Goal: Task Accomplishment & Management: Complete application form

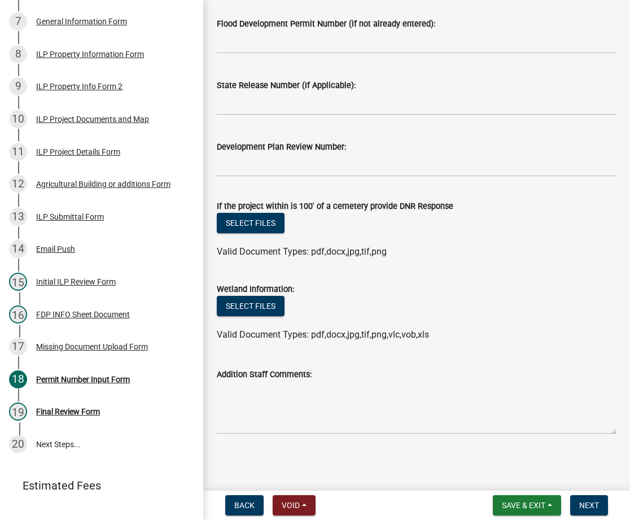
scroll to position [411, 0]
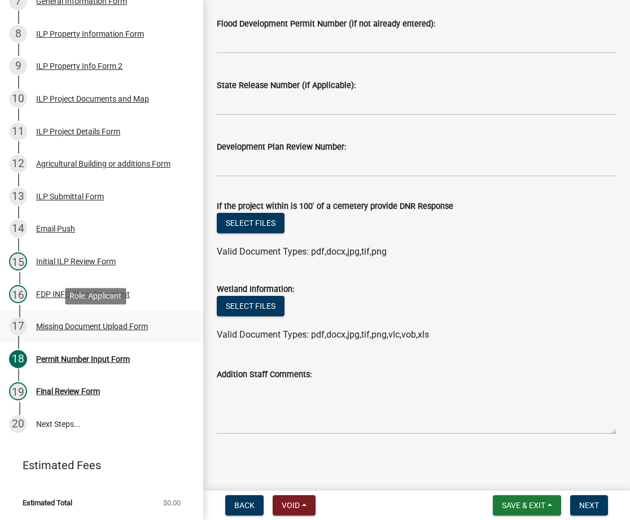
click at [73, 324] on div "Missing Document Upload Form" at bounding box center [92, 326] width 112 height 8
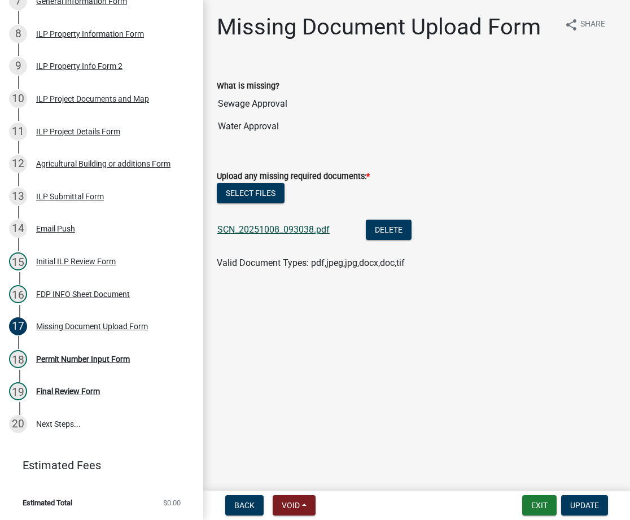
click at [281, 225] on link "SCN_20251008_093038.pdf" at bounding box center [273, 229] width 112 height 11
click at [78, 100] on div "ILP Project Documents and Map" at bounding box center [92, 99] width 113 height 8
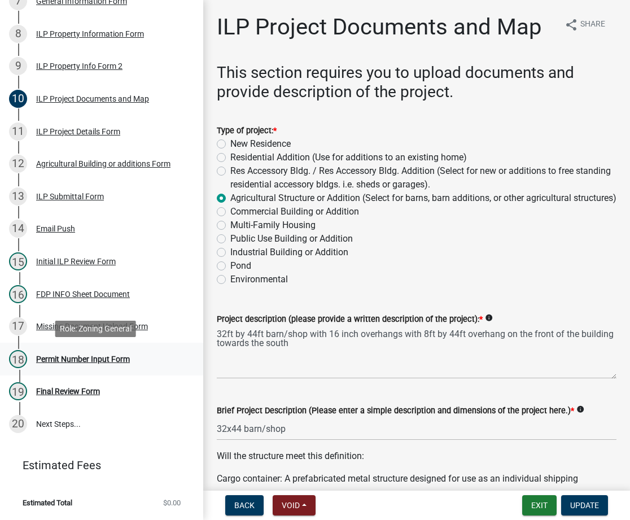
click at [65, 359] on div "Permit Number Input Form" at bounding box center [83, 359] width 94 height 8
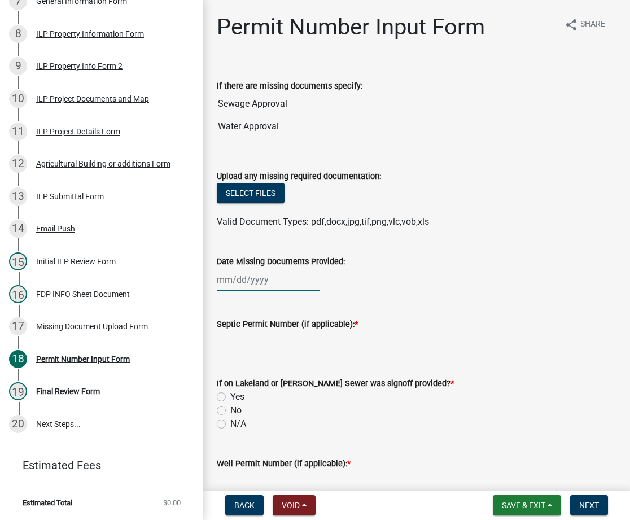
click at [233, 271] on div at bounding box center [268, 279] width 103 height 23
select select "10"
select select "2025"
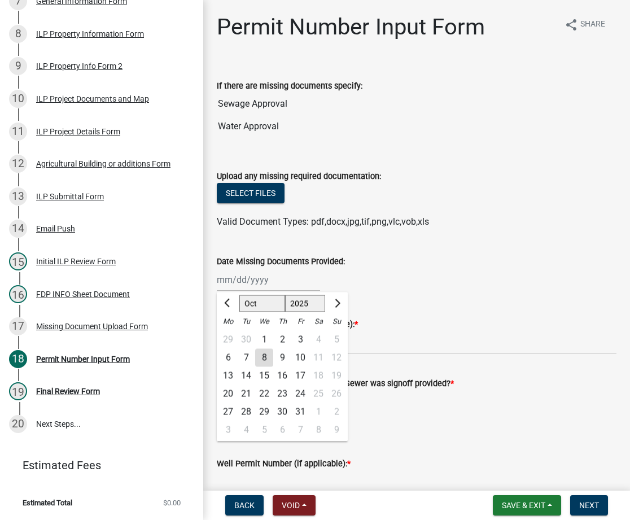
click at [265, 363] on div "8" at bounding box center [264, 357] width 18 height 18
type input "[DATE]"
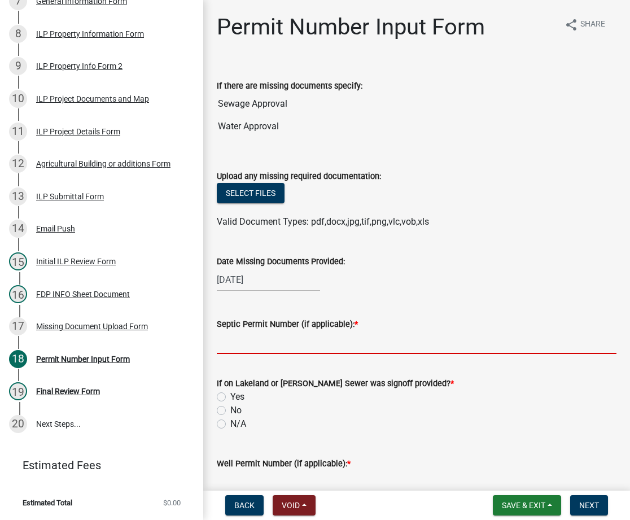
click at [277, 345] on input "Septic Permit Number (if applicable): *" at bounding box center [417, 342] width 400 height 23
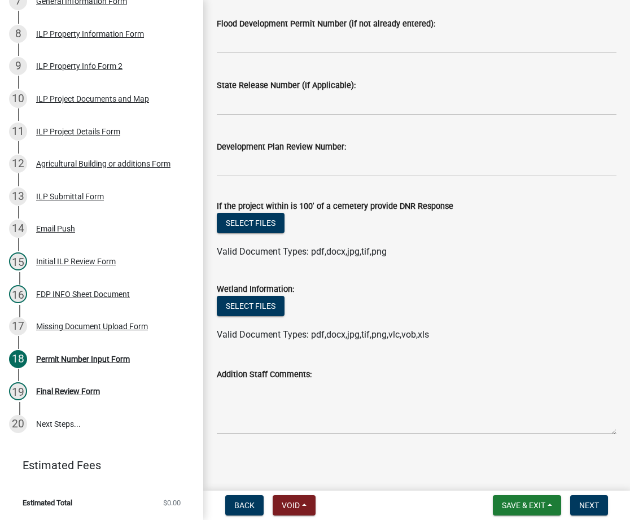
scroll to position [362, 0]
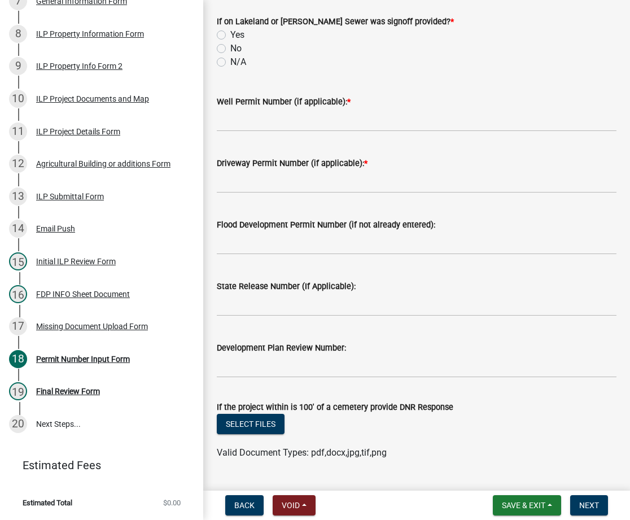
type input "lono"
click at [230, 64] on label "N/A" at bounding box center [238, 62] width 16 height 14
click at [230, 63] on input "N/A" at bounding box center [233, 58] width 7 height 7
radio input "true"
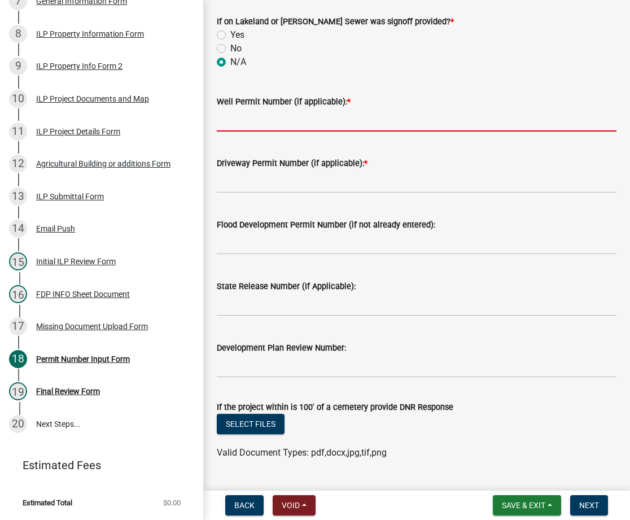
click at [239, 124] on input "Well Permit Number (if applicable): *" at bounding box center [417, 119] width 400 height 23
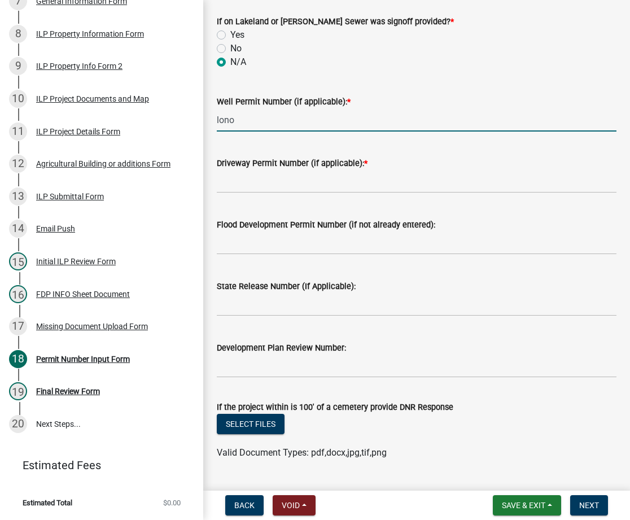
type input "lono"
click at [244, 170] on input "Driveway Permit Number (if applicable): *" at bounding box center [417, 181] width 400 height 23
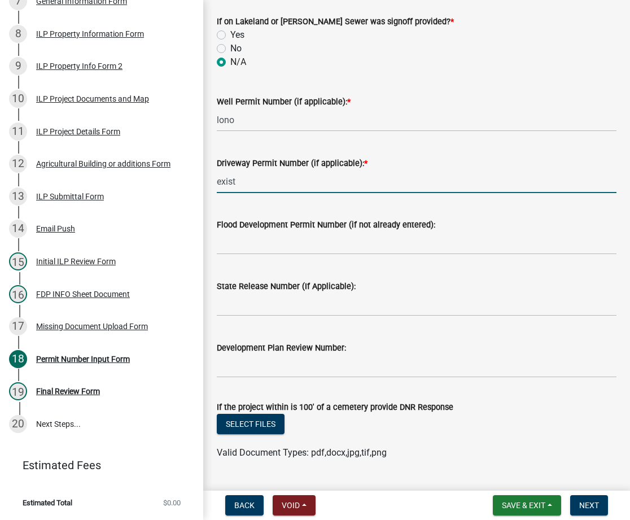
scroll to position [563, 0]
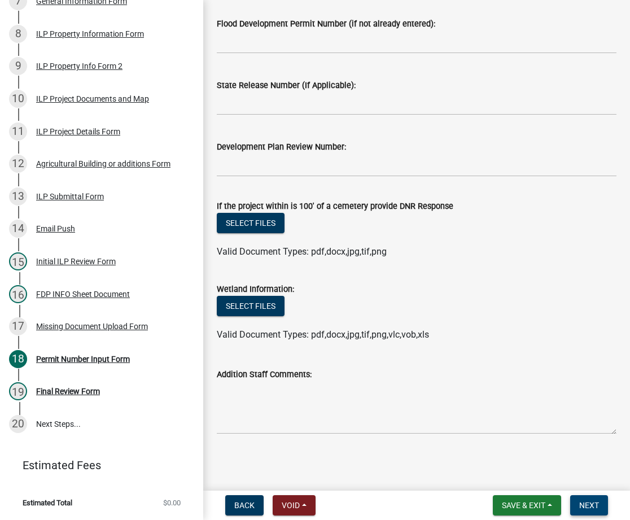
type input "exist"
click at [585, 505] on span "Next" at bounding box center [589, 505] width 20 height 9
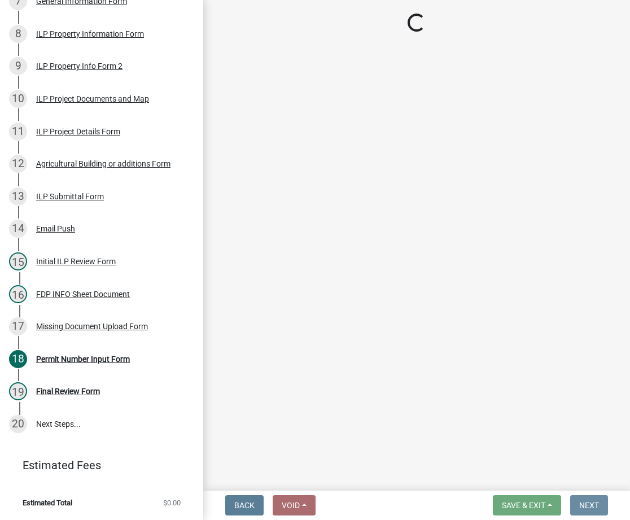
scroll to position [0, 0]
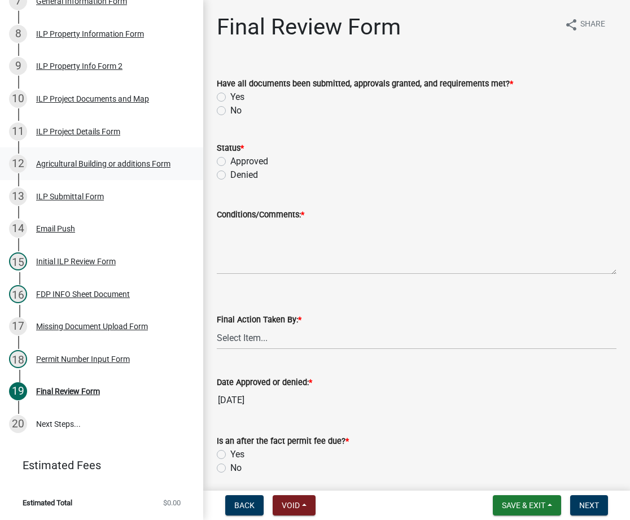
click at [60, 168] on div "Agricultural Building or additions Form" at bounding box center [103, 164] width 134 height 8
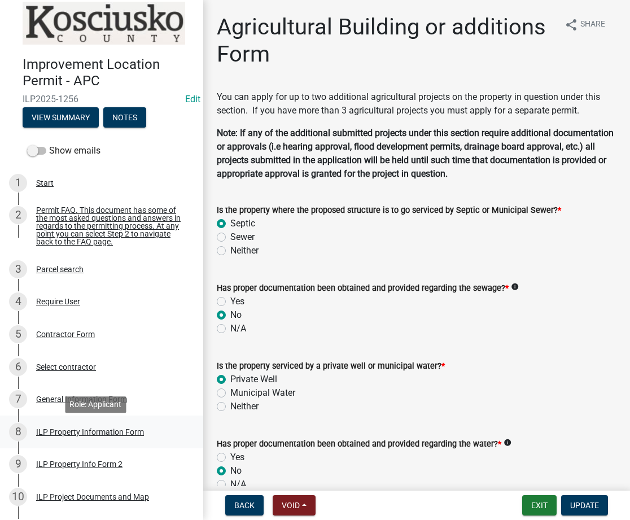
scroll to position [211, 0]
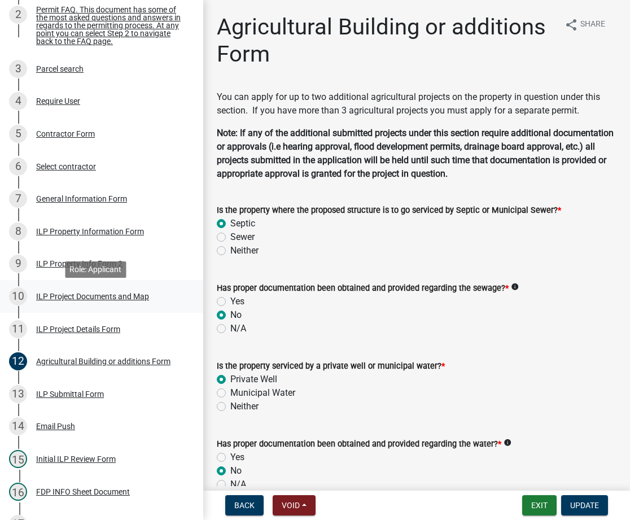
click at [90, 297] on div "ILP Project Documents and Map" at bounding box center [92, 296] width 113 height 8
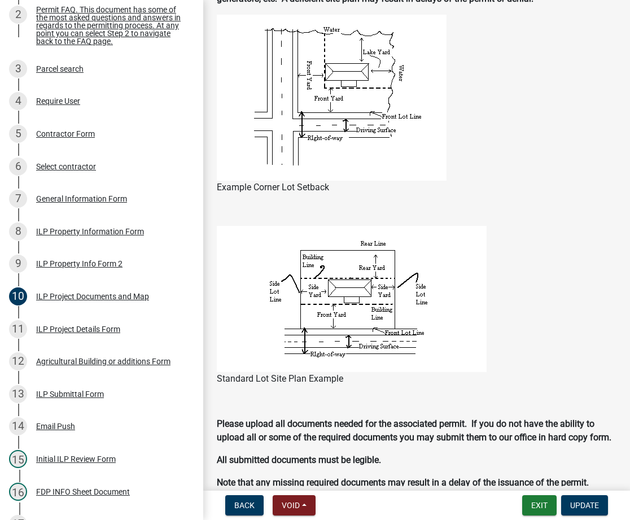
scroll to position [1204, 0]
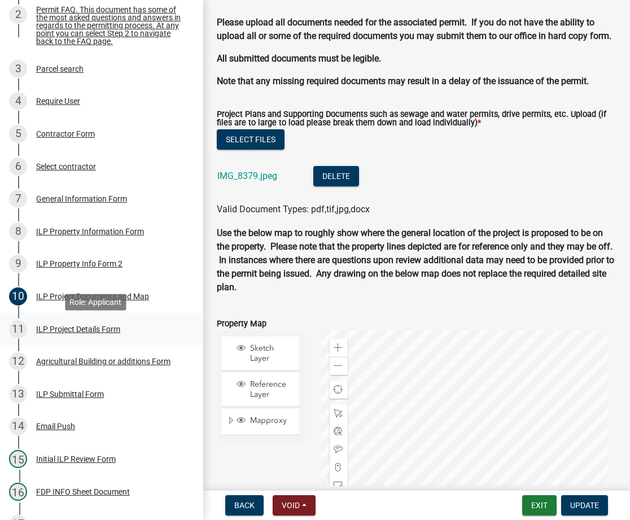
click at [95, 333] on div "ILP Project Details Form" at bounding box center [78, 329] width 84 height 8
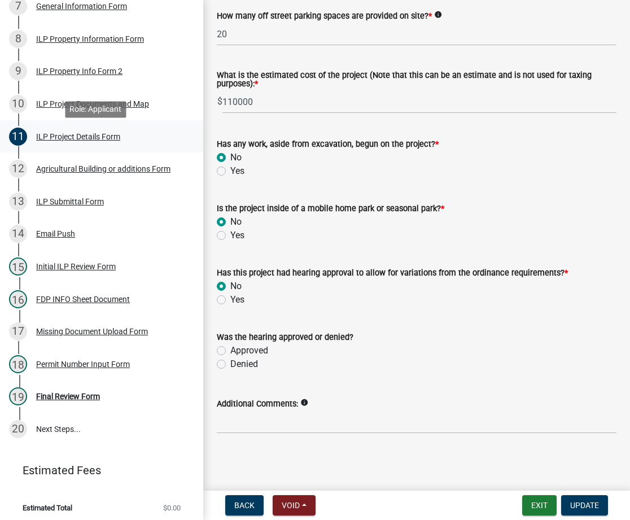
scroll to position [411, 0]
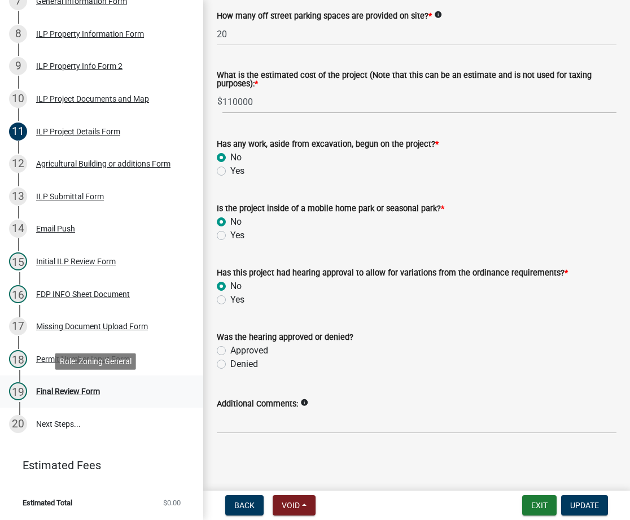
click at [74, 397] on div "19 Final Review Form" at bounding box center [97, 391] width 176 height 18
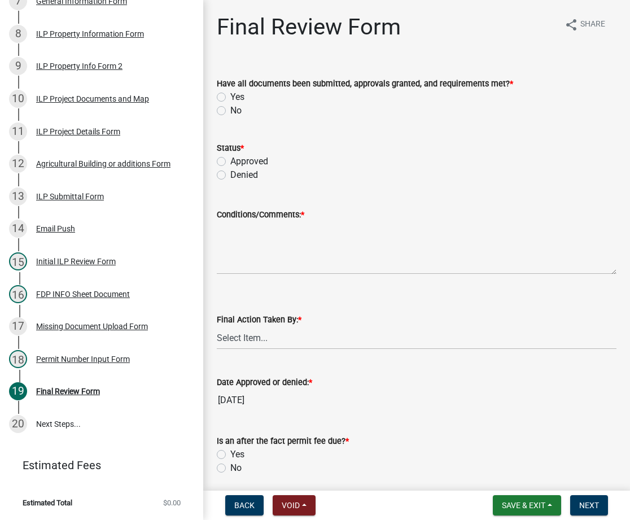
click at [230, 110] on label "No" at bounding box center [235, 111] width 11 height 14
click at [230, 110] on input "No" at bounding box center [233, 107] width 7 height 7
radio input "true"
click at [230, 157] on label "Approved" at bounding box center [249, 162] width 38 height 14
click at [230, 157] on input "Approved" at bounding box center [233, 158] width 7 height 7
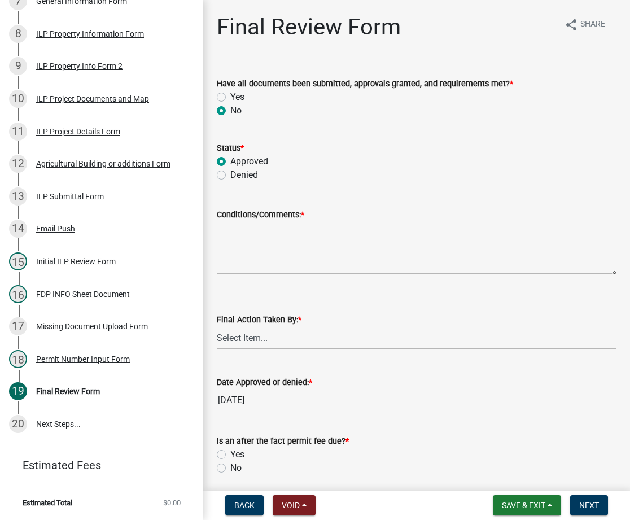
radio input "true"
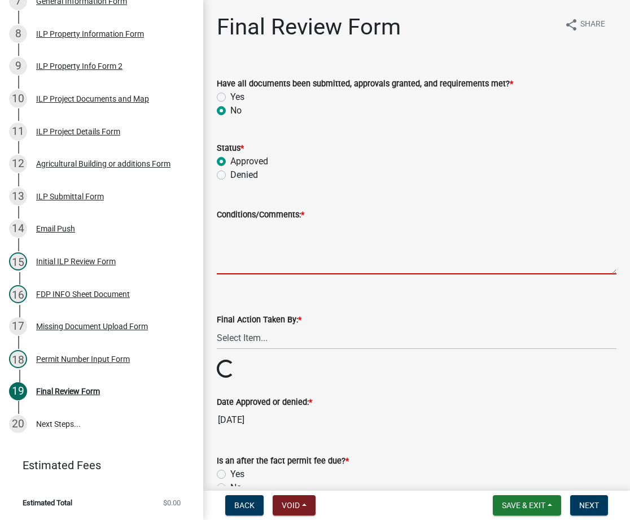
click at [295, 259] on textarea "Conditions/Comments: *" at bounding box center [417, 247] width 400 height 53
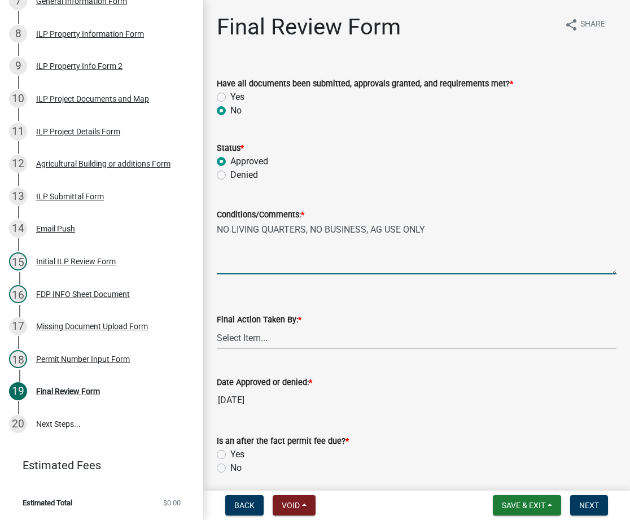
type textarea "NO LIVING QUARTERS, NO BUSINESS, AG USE ONLY"
click at [287, 332] on select "Select Item... MMS LT AT CS Vacant Vacant" at bounding box center [417, 337] width 400 height 23
click at [217, 326] on select "Select Item... MMS LT AT CS Vacant Vacant" at bounding box center [417, 337] width 400 height 23
select select "fc758b50-acba-4166-9f24-5248f0f78016"
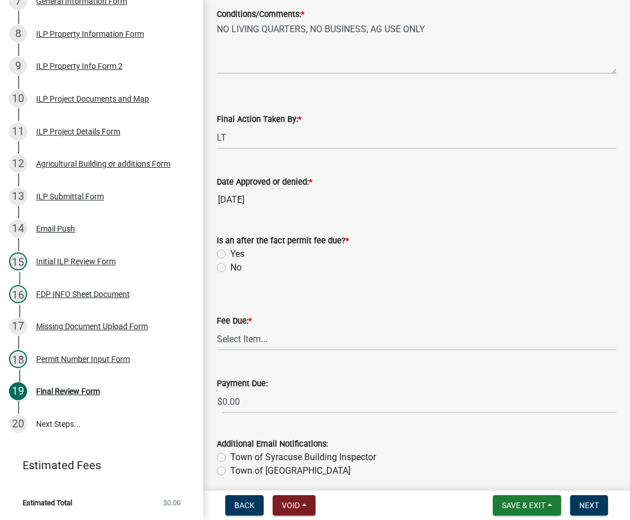
click at [230, 269] on label "No" at bounding box center [235, 268] width 11 height 14
click at [230, 268] on input "No" at bounding box center [233, 264] width 7 height 7
radio input "true"
click at [239, 335] on select "Select Item... N/A $10.00 $25.00 $125.00 $250 $500 $500 + $10.00 for every 10 s…" at bounding box center [417, 338] width 400 height 23
click at [217, 327] on select "Select Item... N/A $10.00 $25.00 $125.00 $250 $500 $500 + $10.00 for every 10 s…" at bounding box center [417, 338] width 400 height 23
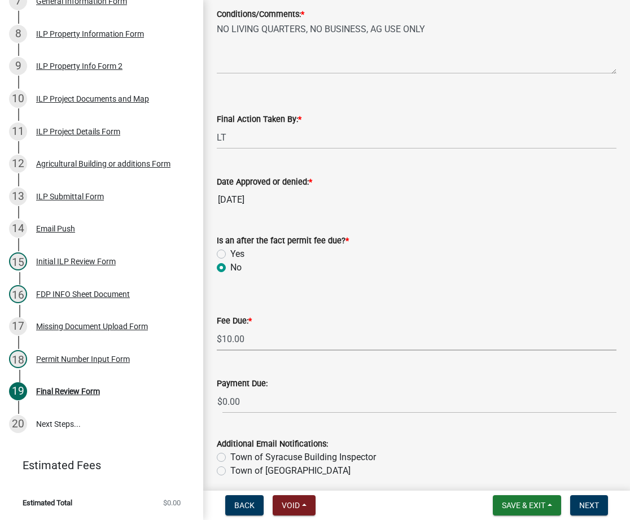
select select "6f482d1d-eb35-47e6-92b0-143404755581"
click at [590, 498] on button "Next" at bounding box center [589, 505] width 38 height 20
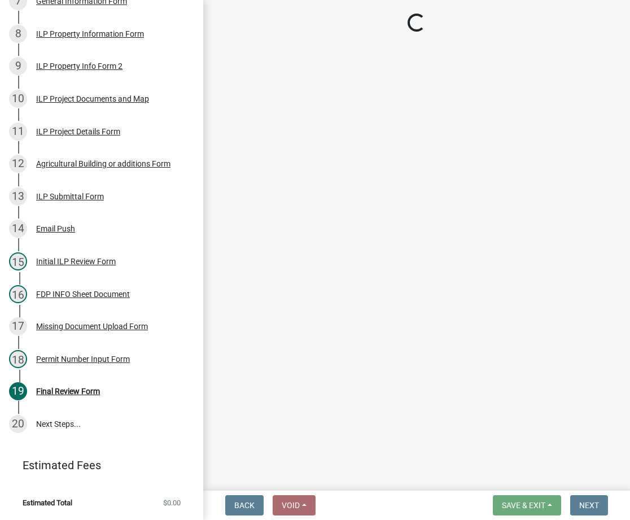
scroll to position [477, 0]
select select "3: 3"
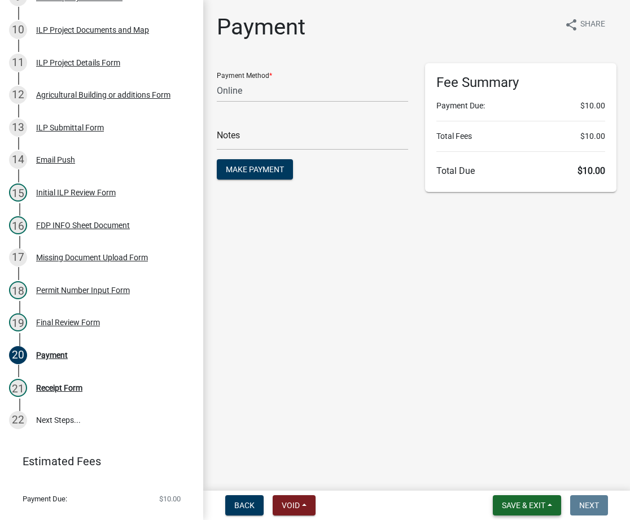
click at [520, 503] on span "Save & Exit" at bounding box center [523, 505] width 43 height 9
click at [495, 482] on button "Save & Exit" at bounding box center [516, 475] width 90 height 27
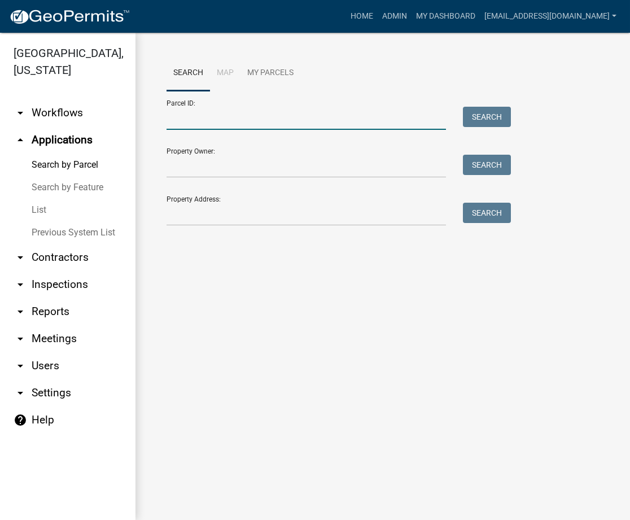
click at [188, 129] on input "Parcel ID:" at bounding box center [305, 118] width 279 height 23
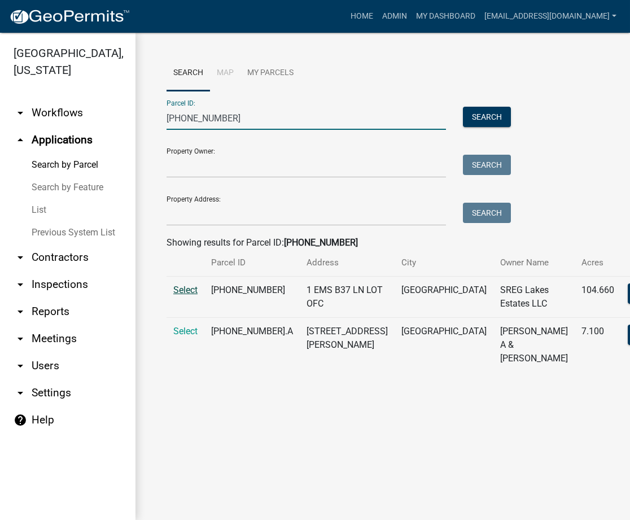
type input "[PHONE_NUMBER]"
click at [184, 286] on span "Select" at bounding box center [185, 289] width 24 height 11
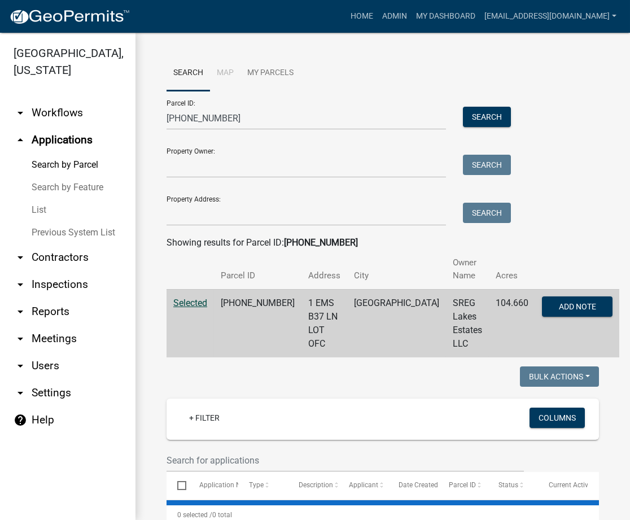
select select "3: 100"
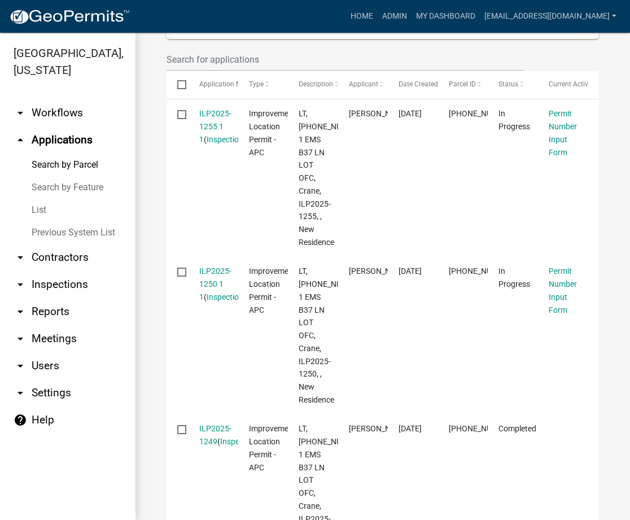
scroll to position [200, 0]
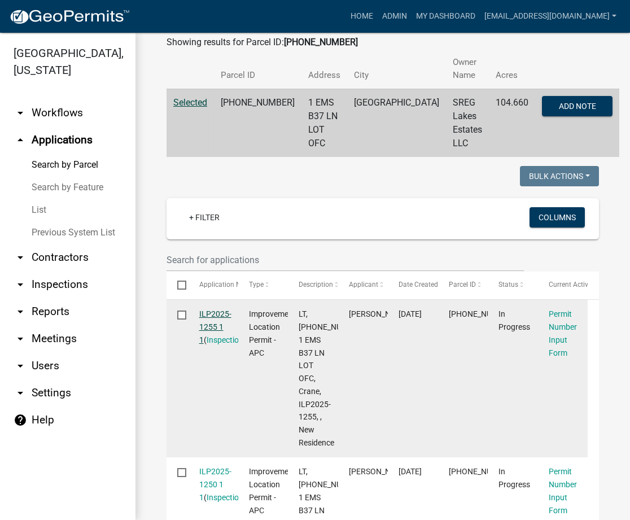
click at [216, 309] on link "ILP2025-1255 1 1" at bounding box center [215, 326] width 32 height 35
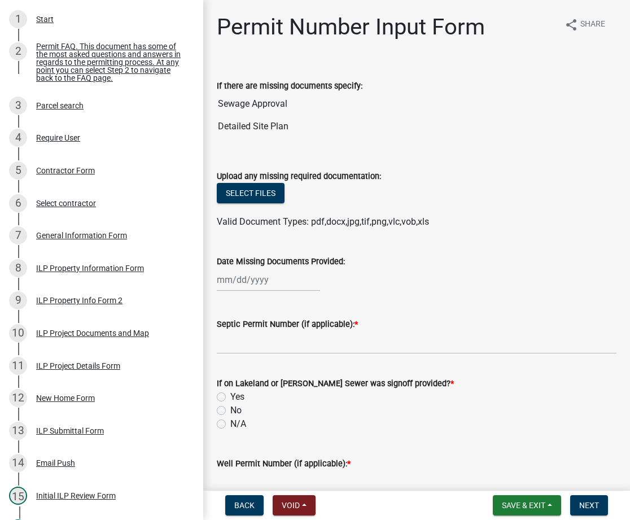
scroll to position [179, 0]
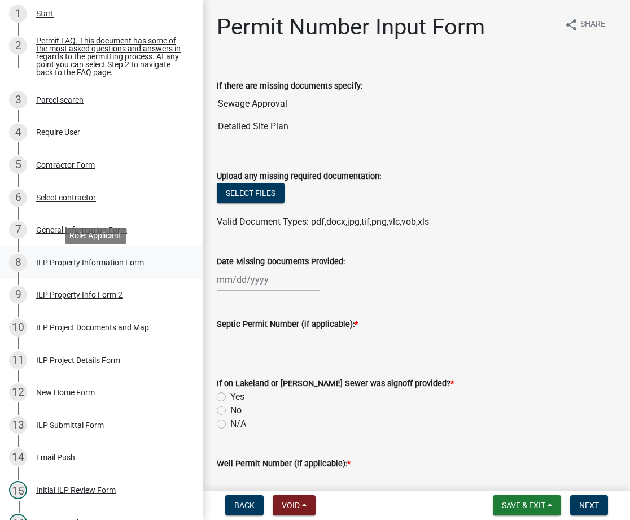
click at [42, 271] on div "8 ILP Property Information Form" at bounding box center [97, 262] width 176 height 18
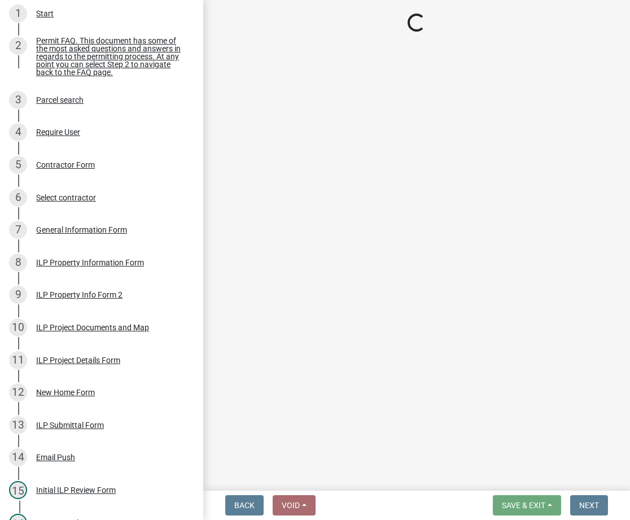
select select "8aeb2c27-db4f-4f65-83dd-c512a3678cb2"
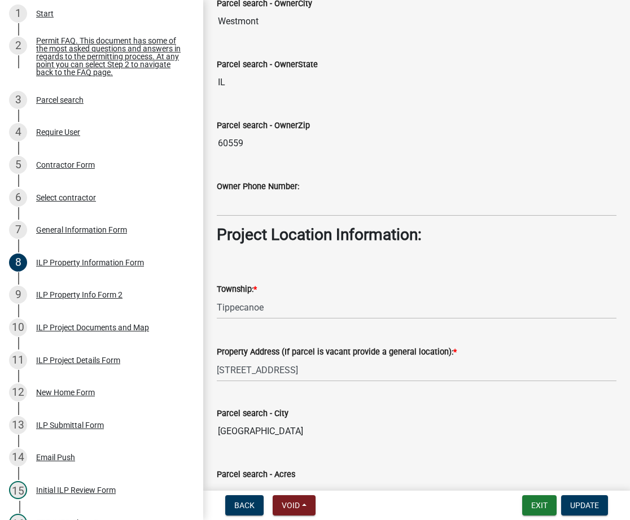
scroll to position [856, 0]
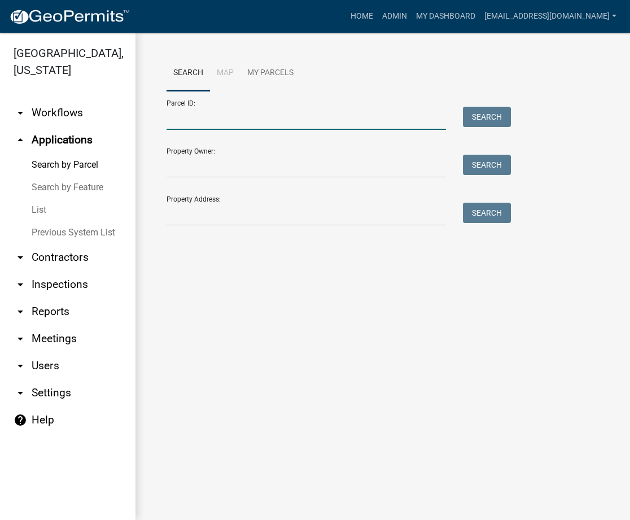
click at [293, 127] on input "Parcel ID:" at bounding box center [305, 118] width 279 height 23
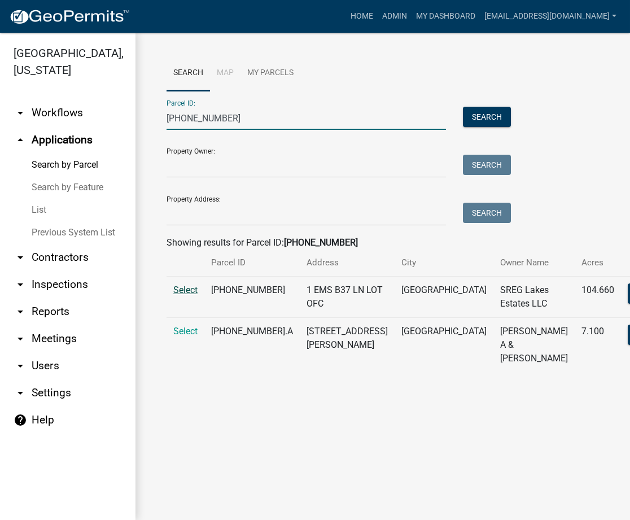
type input "005-113-026"
click at [181, 292] on span "Select" at bounding box center [185, 289] width 24 height 11
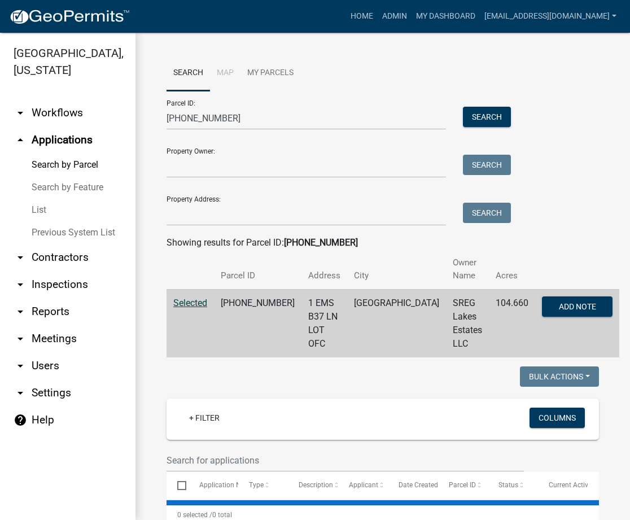
select select "3: 100"
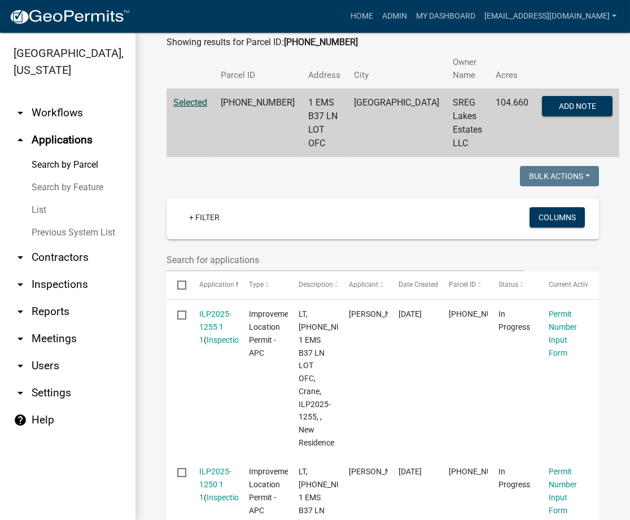
scroll to position [401, 0]
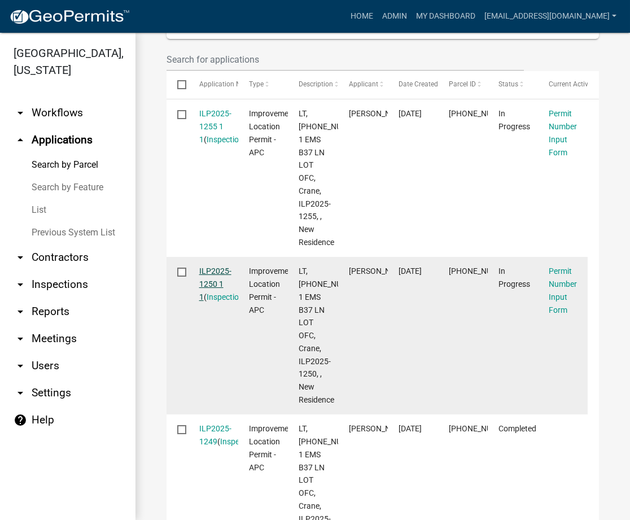
click at [207, 266] on link "ILP2025-1250 1 1" at bounding box center [215, 283] width 32 height 35
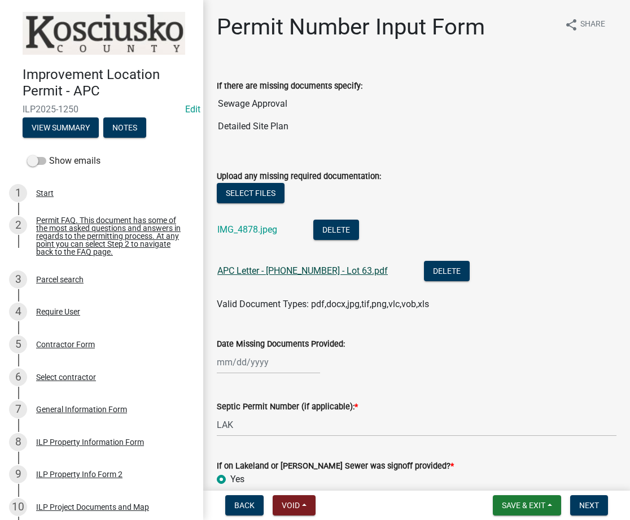
click at [246, 271] on link "APC Letter - 005-113-026 - Lot 63.pdf" at bounding box center [302, 270] width 170 height 11
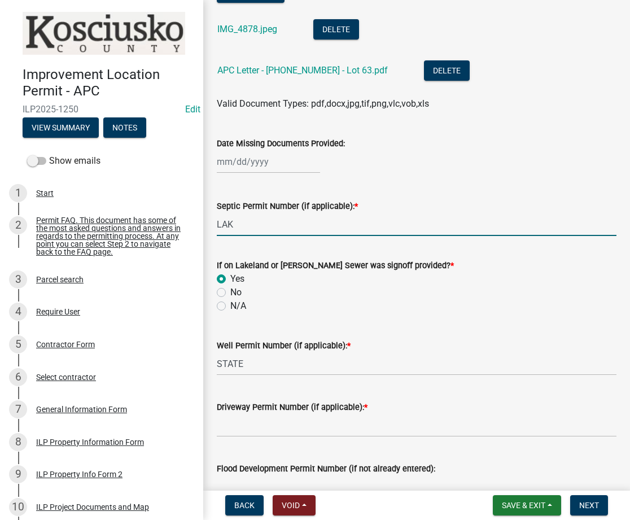
click at [268, 216] on input "LAK" at bounding box center [417, 224] width 400 height 23
click at [267, 216] on input "LAK" at bounding box center [417, 224] width 400 height 23
type input "LAKELAND SEWER"
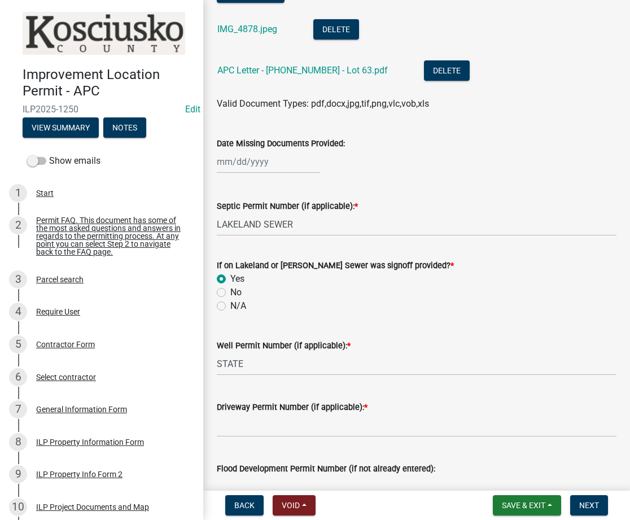
click at [300, 349] on div "Well Permit Number (if applicable): *" at bounding box center [417, 346] width 400 height 14
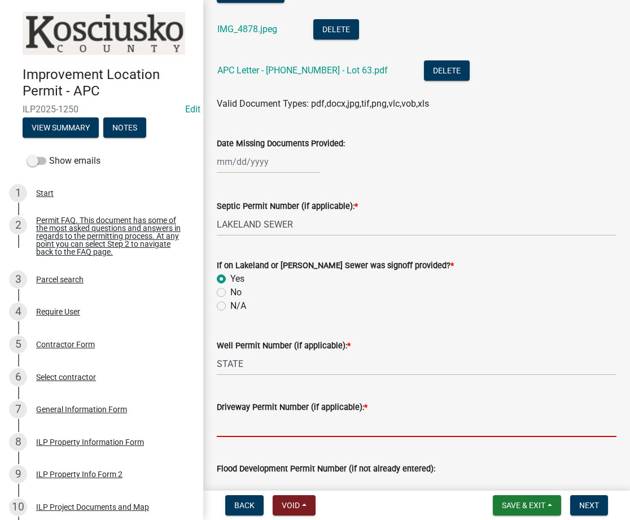
click at [279, 423] on input "Driveway Permit Number (if applicable): *" at bounding box center [417, 425] width 400 height 23
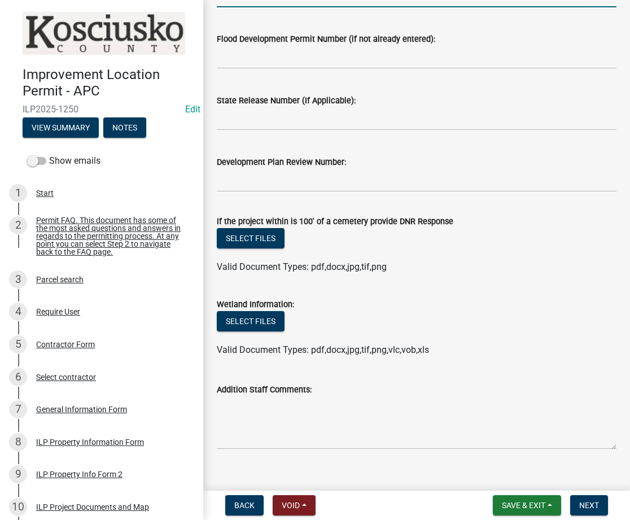
scroll to position [645, 0]
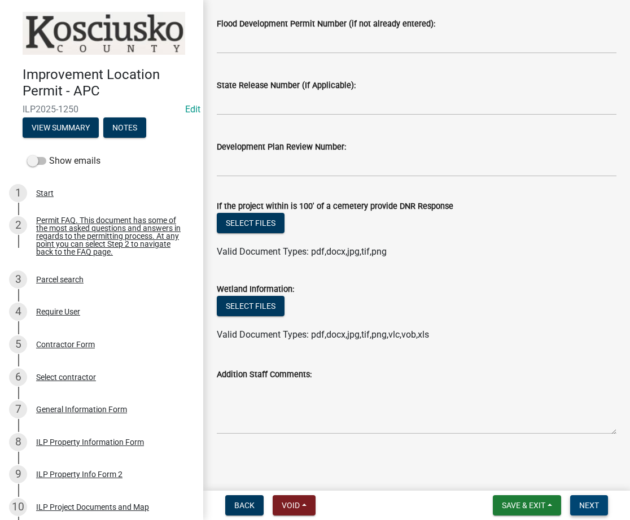
type input "EXIST"
click at [591, 501] on span "Next" at bounding box center [589, 505] width 20 height 9
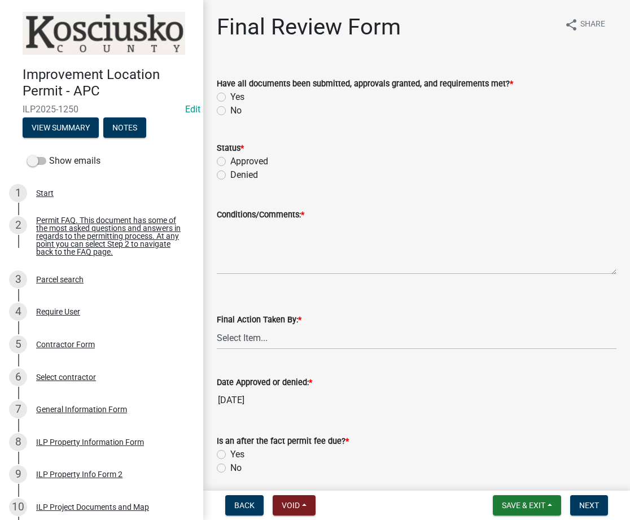
click at [230, 95] on label "Yes" at bounding box center [237, 97] width 14 height 14
click at [230, 95] on input "Yes" at bounding box center [233, 93] width 7 height 7
radio input "true"
click at [230, 163] on label "Approved" at bounding box center [249, 162] width 38 height 14
click at [230, 162] on input "Approved" at bounding box center [233, 158] width 7 height 7
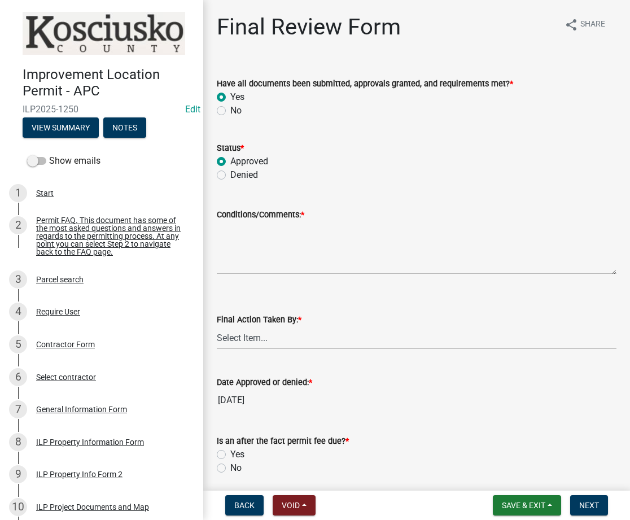
radio input "true"
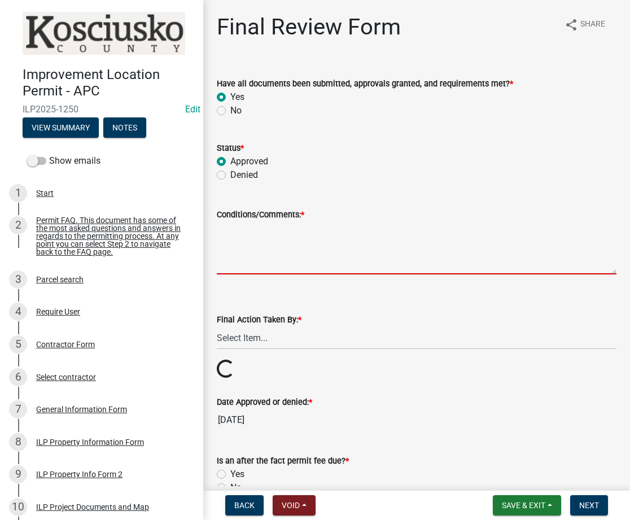
click at [270, 235] on textarea "Conditions/Comments: *" at bounding box center [417, 247] width 400 height 53
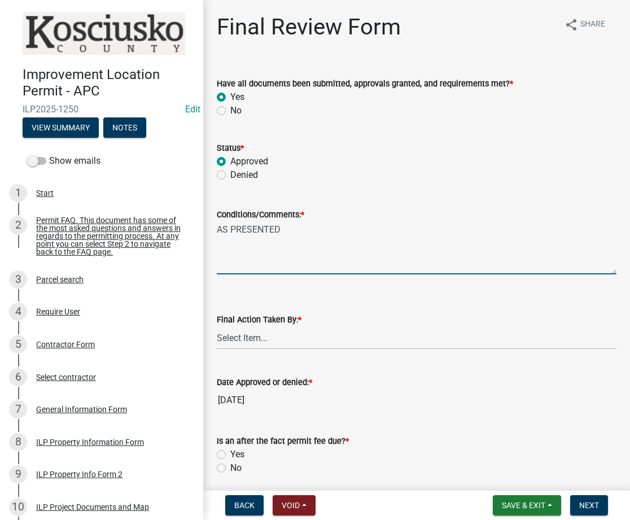
type textarea "AS PRESENTED"
select select "fc758b50-acba-4166-9f24-5248f0f78016"
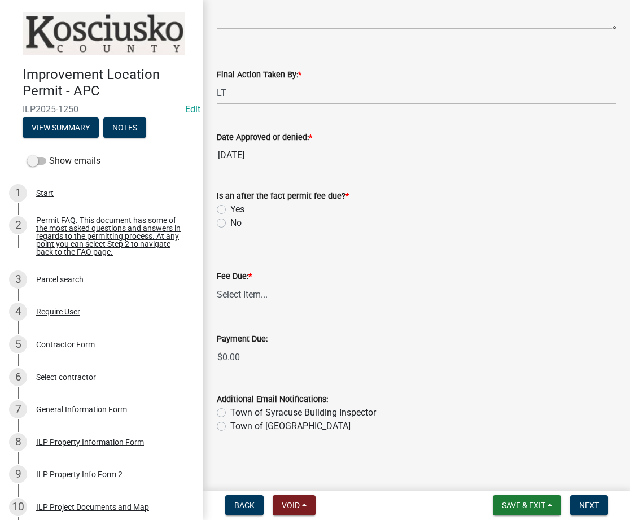
click at [230, 221] on label "No" at bounding box center [235, 223] width 11 height 14
click at [230, 221] on input "No" at bounding box center [233, 219] width 7 height 7
radio input "true"
click at [242, 291] on select "Select Item... N/A $10.00 $25.00 $125.00 $250 $500 $500 + $10.00 for every 10 s…" at bounding box center [417, 294] width 400 height 23
click at [217, 306] on select "Select Item... N/A $10.00 $25.00 $125.00 $250 $500 $500 + $10.00 for every 10 s…" at bounding box center [417, 294] width 400 height 23
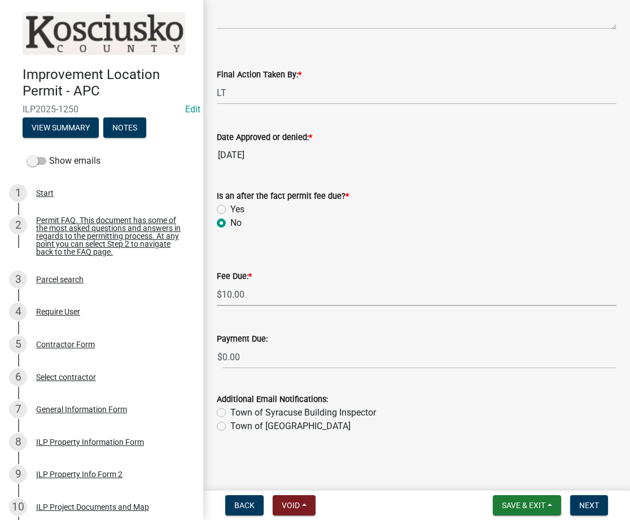
select select "6f482d1d-eb35-47e6-92b0-143404755581"
click at [575, 502] on button "Next" at bounding box center [589, 505] width 38 height 20
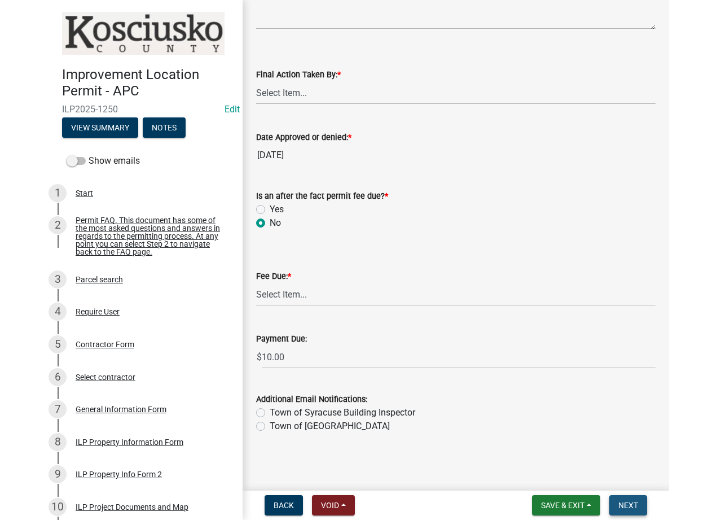
scroll to position [0, 0]
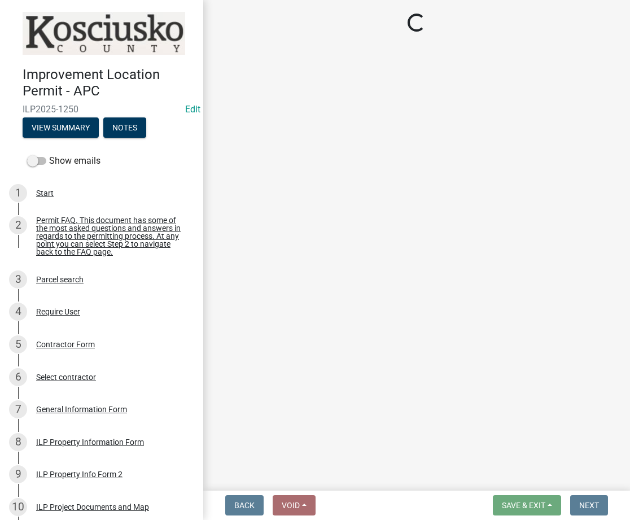
select select "3: 3"
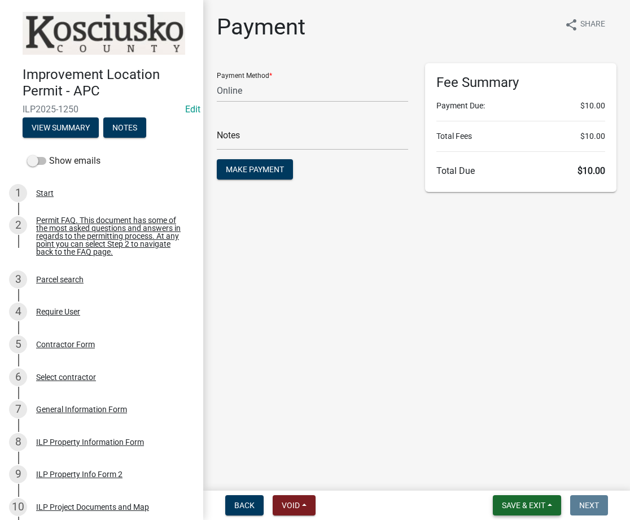
click at [525, 504] on span "Save & Exit" at bounding box center [523, 505] width 43 height 9
click at [511, 479] on button "Save & Exit" at bounding box center [516, 475] width 90 height 27
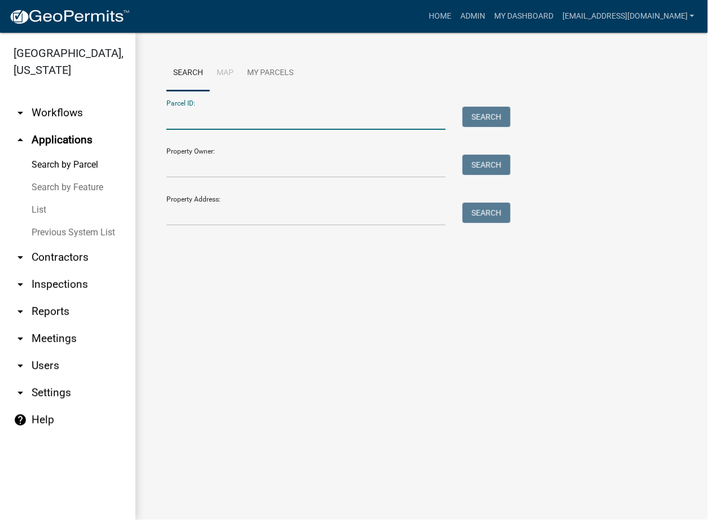
click at [222, 117] on input "Parcel ID:" at bounding box center [305, 118] width 279 height 23
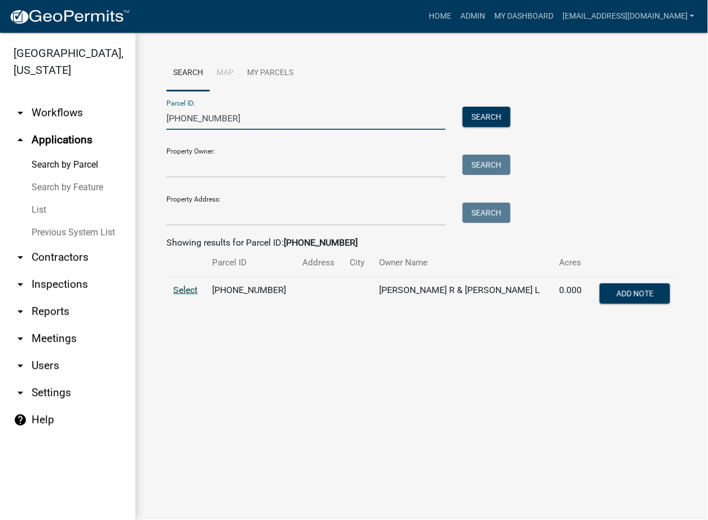
type input "013-012-092"
click at [179, 293] on span "Select" at bounding box center [185, 289] width 24 height 11
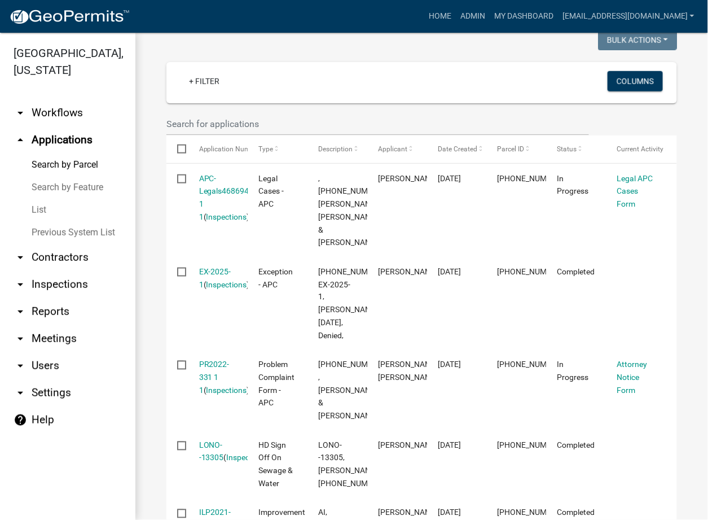
scroll to position [200, 0]
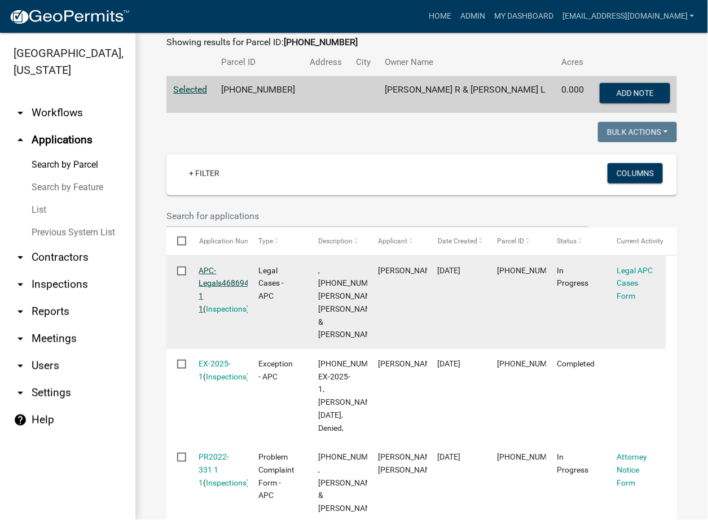
click at [217, 284] on link "APC-Legals468694 1 1" at bounding box center [224, 289] width 50 height 47
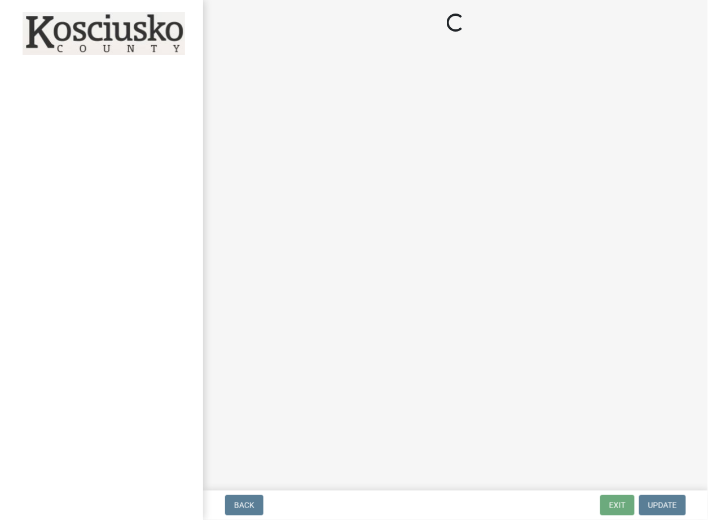
select select "36428df0-c142-4410-ae7d-38c1187f24f0"
select select "252b2e06-3493-4c12-9793-c41fa11d0633"
select select "9e119c97-e3d2-475a-b64f-addea3b4877a"
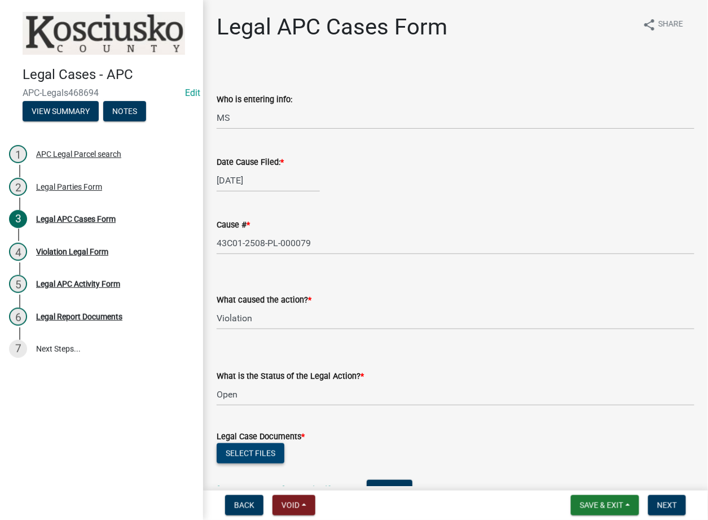
click at [233, 457] on button "Select files" at bounding box center [251, 453] width 68 height 20
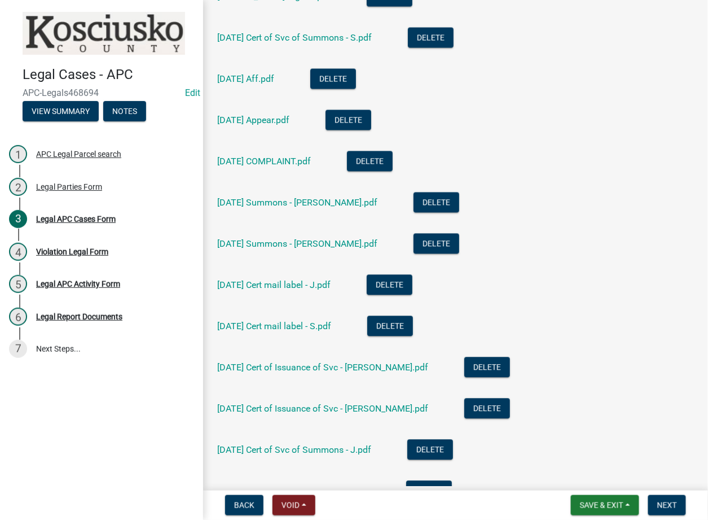
scroll to position [765, 0]
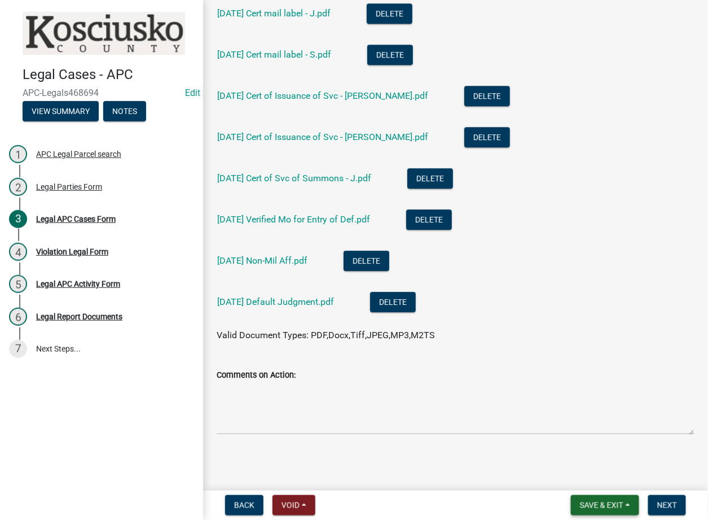
click at [599, 502] on span "Save & Exit" at bounding box center [601, 505] width 43 height 9
click at [589, 475] on button "Save & Exit" at bounding box center [594, 475] width 90 height 27
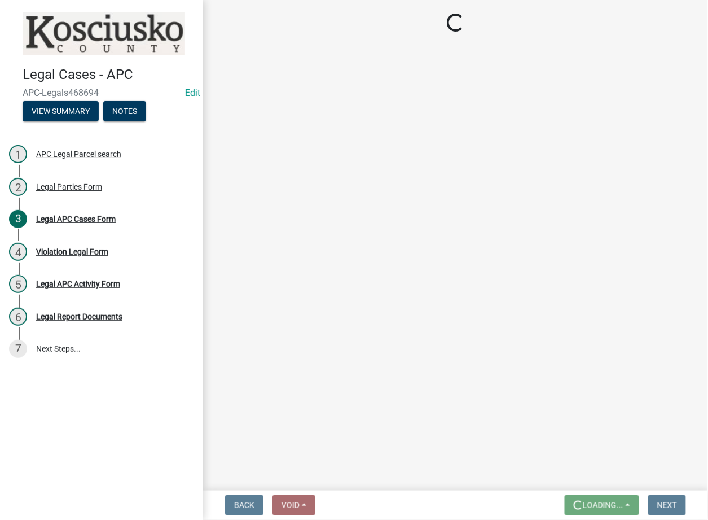
scroll to position [0, 0]
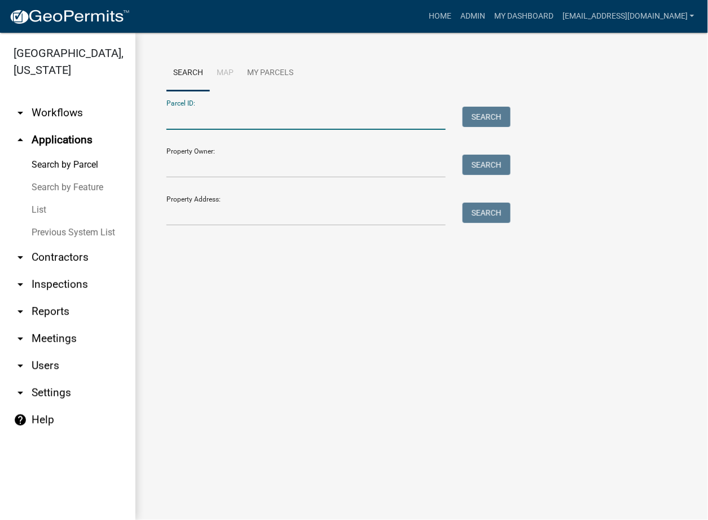
click at [252, 128] on input "Parcel ID:" at bounding box center [305, 118] width 279 height 23
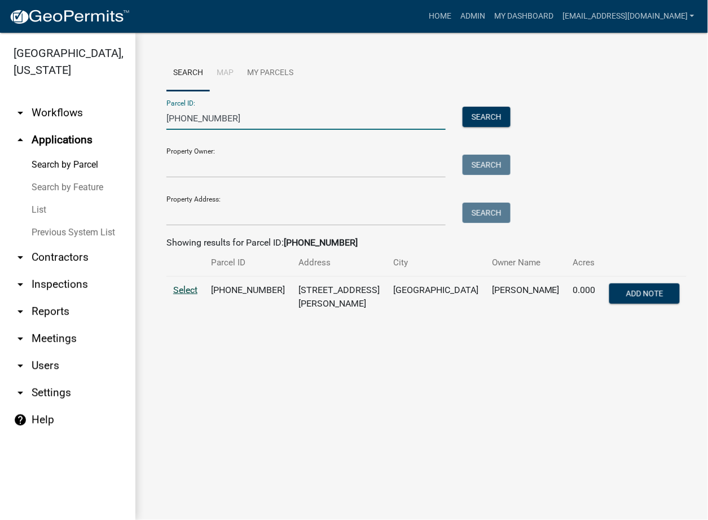
click at [188, 288] on span "Select" at bounding box center [185, 289] width 24 height 11
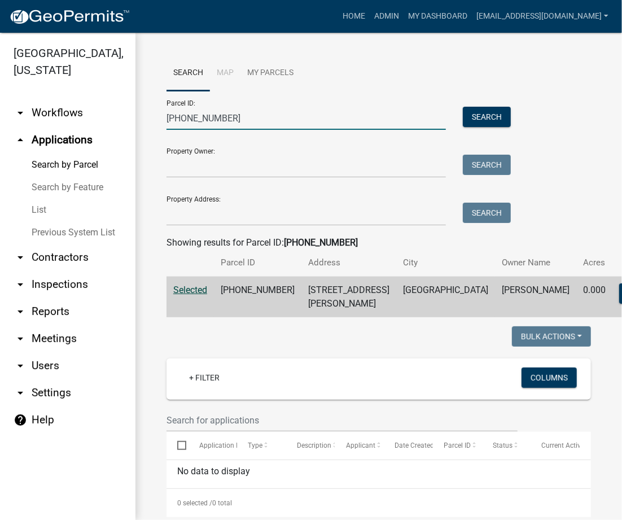
click at [185, 111] on input "005-109-139" at bounding box center [305, 118] width 279 height 23
paste input "31-006-024"
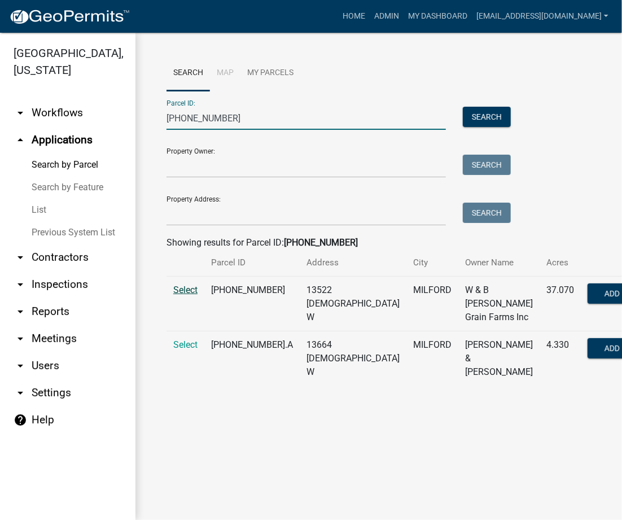
type input "031-006-024"
click at [181, 288] on span "Select" at bounding box center [185, 289] width 24 height 11
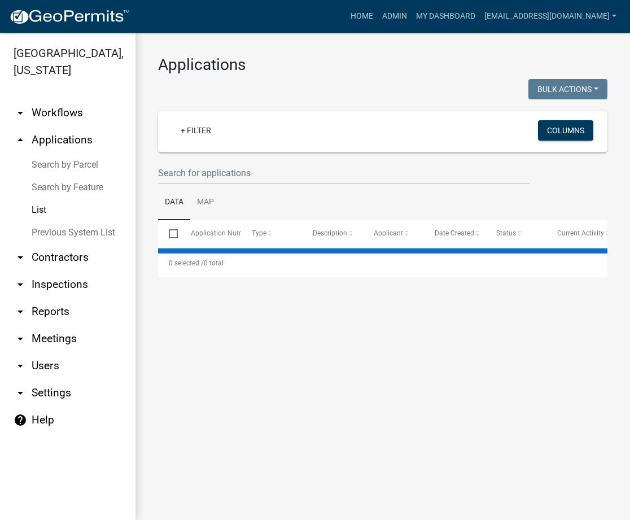
select select "3: 100"
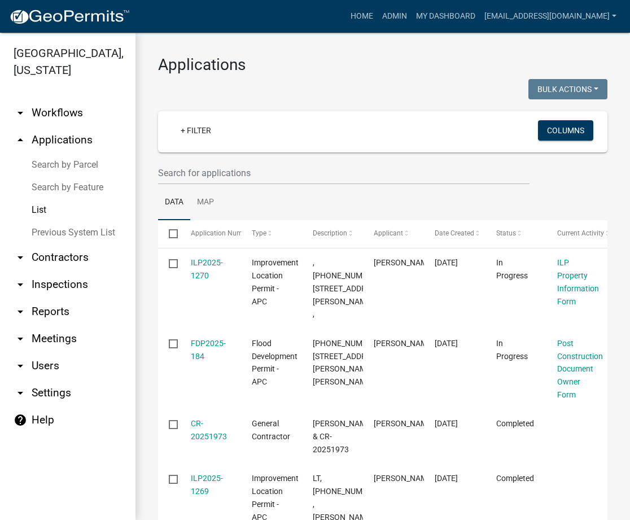
click at [82, 157] on link "Search by Parcel" at bounding box center [67, 165] width 135 height 23
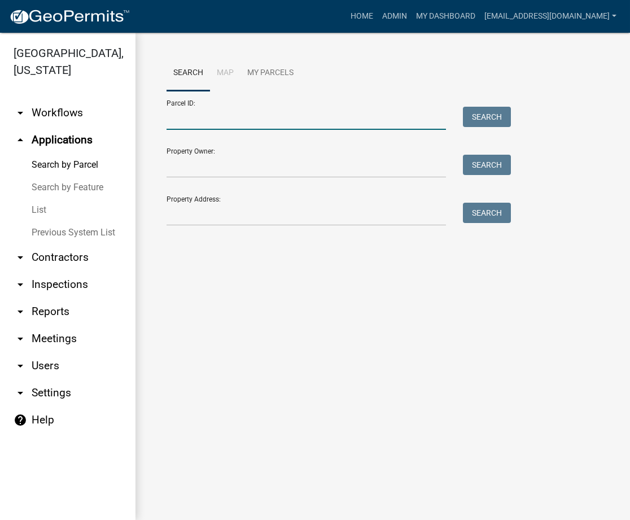
click at [233, 121] on input "Parcel ID:" at bounding box center [305, 118] width 279 height 23
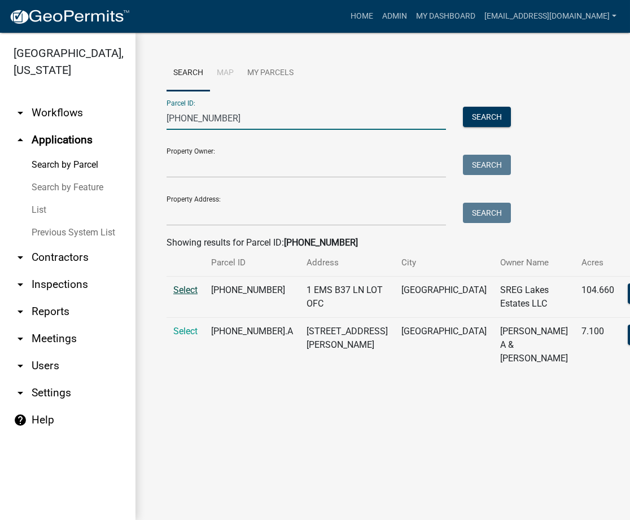
type input "005-113-026"
click at [181, 290] on span "Select" at bounding box center [185, 289] width 24 height 11
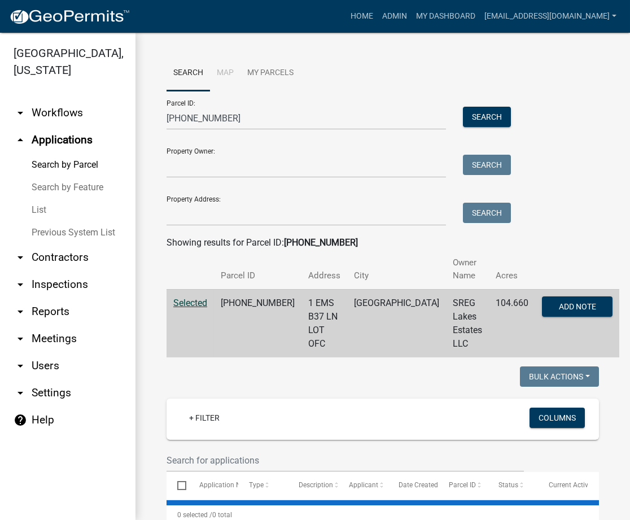
select select "3: 100"
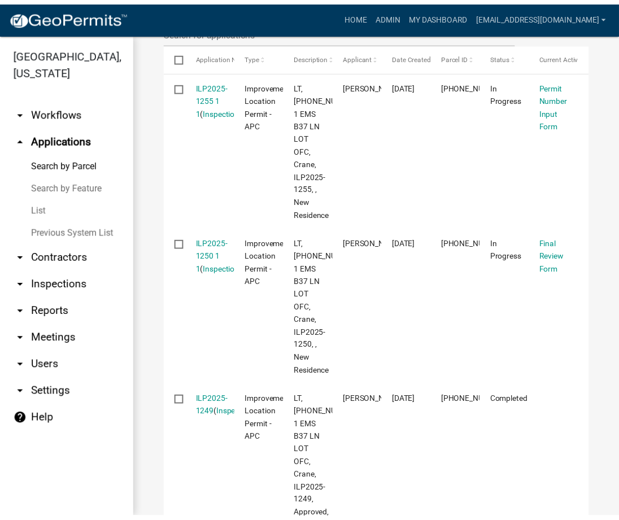
scroll to position [602, 0]
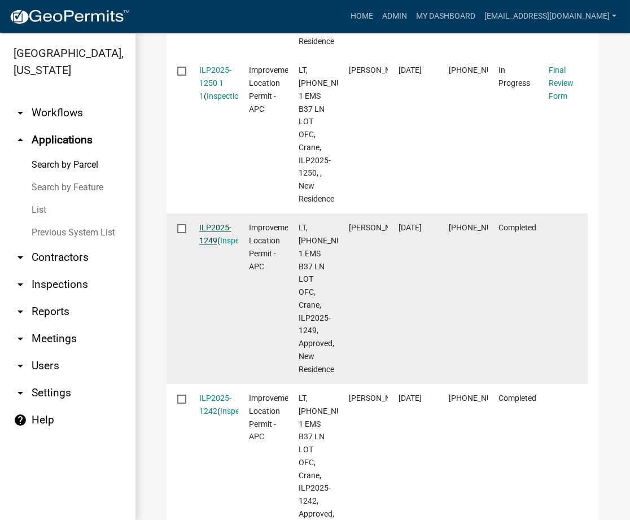
click at [213, 223] on link "ILP2025-1249" at bounding box center [215, 234] width 32 height 22
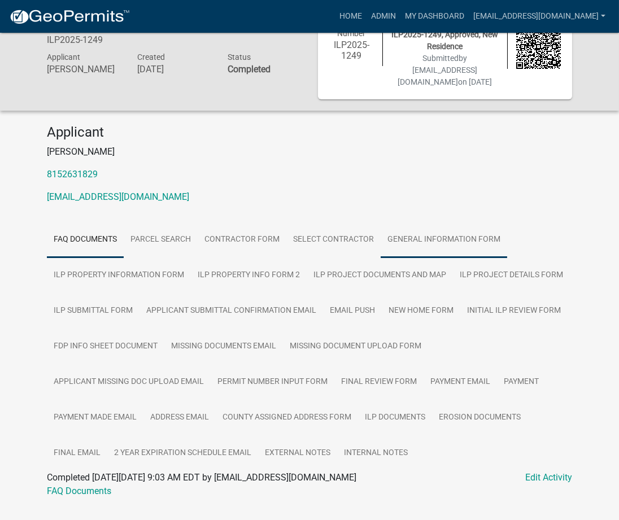
scroll to position [76, 0]
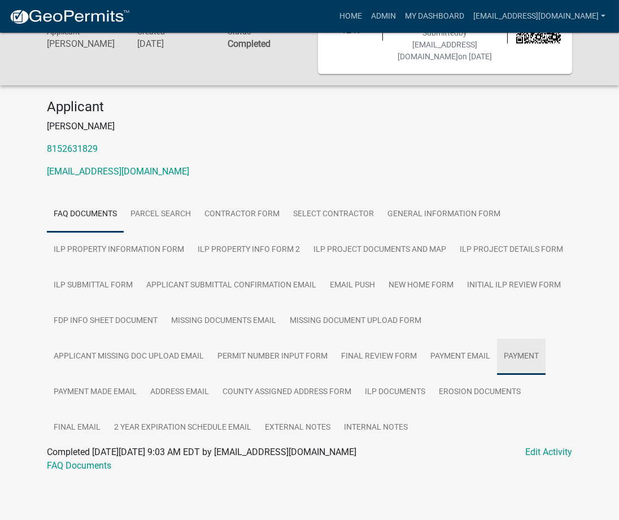
click at [498, 346] on link "Payment" at bounding box center [521, 357] width 49 height 36
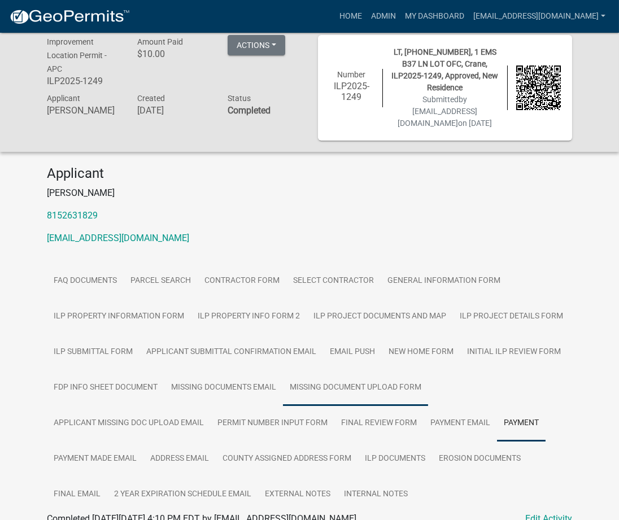
scroll to position [0, 0]
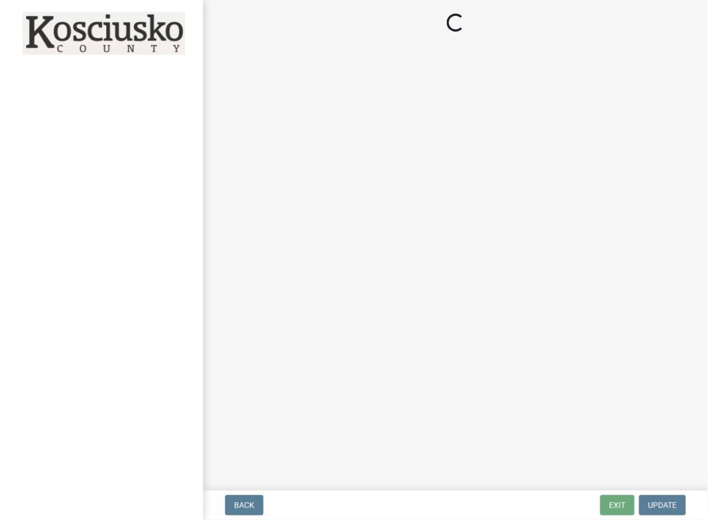
select select "3: 3"
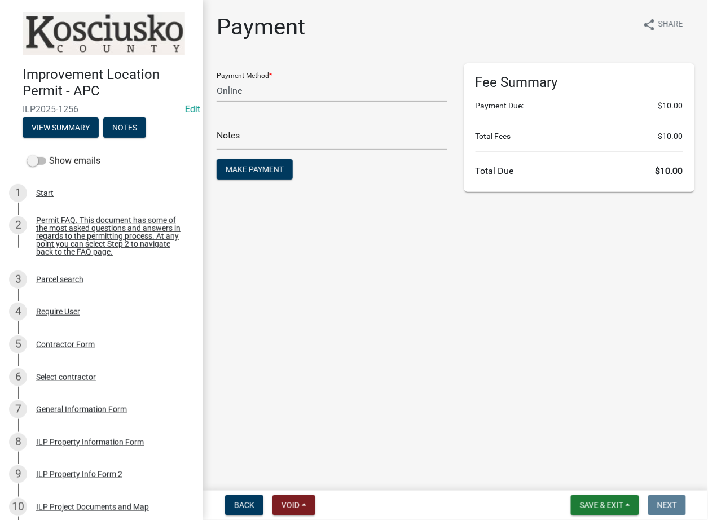
click at [595, 494] on nav "Back Void Withdraw Lock Expire Void Save & Exit Save Save & Exit Next" at bounding box center [455, 504] width 505 height 29
click at [593, 507] on span "Save & Exit" at bounding box center [601, 505] width 43 height 9
click at [589, 473] on button "Save & Exit" at bounding box center [594, 475] width 90 height 27
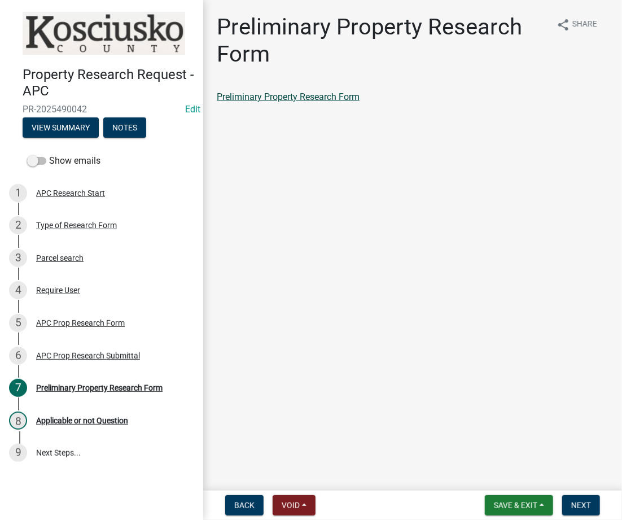
click at [313, 100] on link "Preliminary Property Research Form" at bounding box center [288, 96] width 143 height 11
click at [589, 496] on button "Next" at bounding box center [581, 505] width 38 height 20
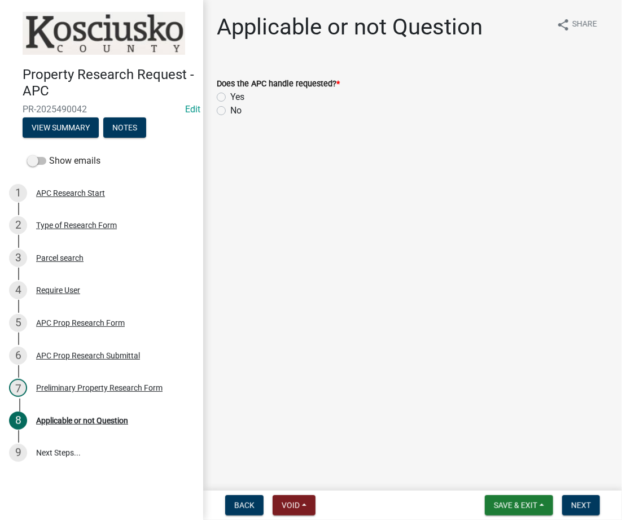
click at [230, 100] on label "Yes" at bounding box center [237, 97] width 14 height 14
click at [230, 98] on input "Yes" at bounding box center [233, 93] width 7 height 7
radio input "true"
click at [581, 510] on button "Next" at bounding box center [581, 505] width 38 height 20
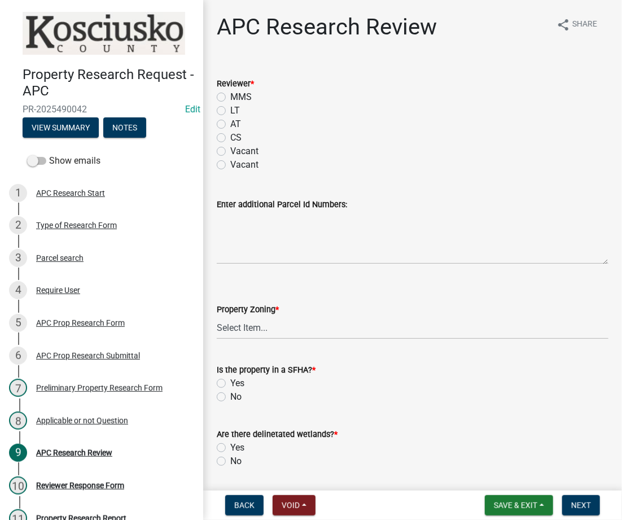
click at [230, 108] on label "LT" at bounding box center [235, 111] width 10 height 14
click at [230, 108] on input "LT" at bounding box center [233, 107] width 7 height 7
radio input "true"
click at [250, 321] on select "Select Item... Agricultural Agricultural 2 Residential Commercial Industrial 1 …" at bounding box center [413, 327] width 392 height 23
click at [217, 316] on select "Select Item... Agricultural Agricultural 2 Residential Commercial Industrial 1 …" at bounding box center [413, 327] width 392 height 23
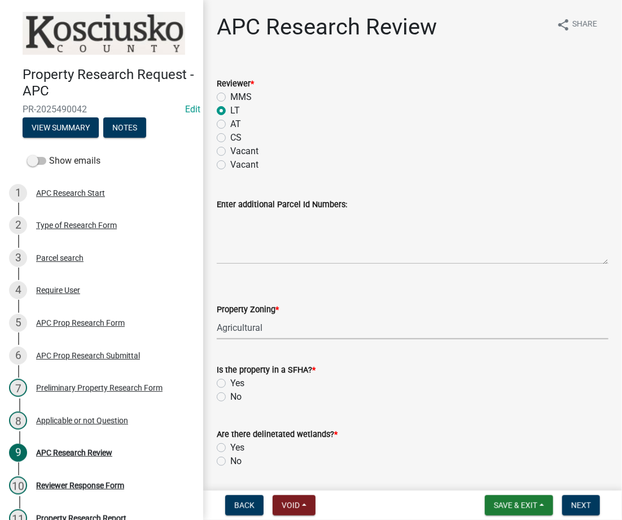
select select "fa378ffa-5b76-4540-9014-3a35c1b5764a"
click at [230, 396] on label "No" at bounding box center [235, 397] width 11 height 14
click at [230, 396] on input "No" at bounding box center [233, 393] width 7 height 7
radio input "true"
click at [230, 462] on label "No" at bounding box center [235, 461] width 11 height 14
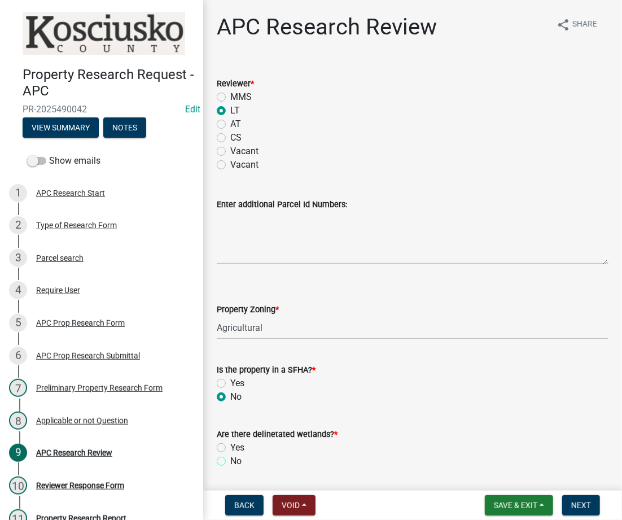
click at [230, 462] on input "No" at bounding box center [233, 457] width 7 height 7
radio input "true"
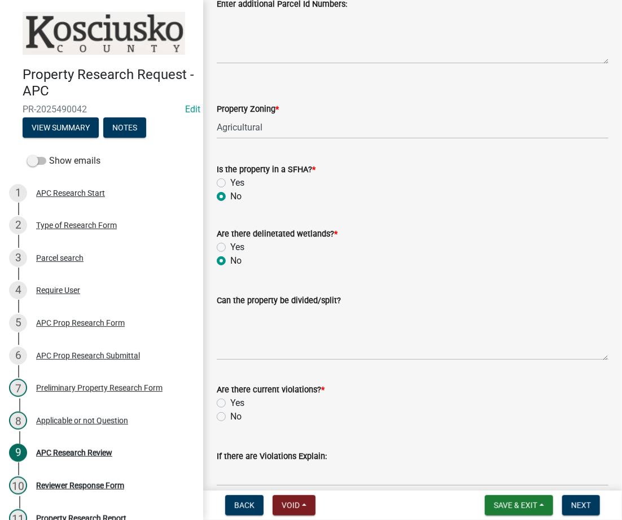
scroll to position [401, 0]
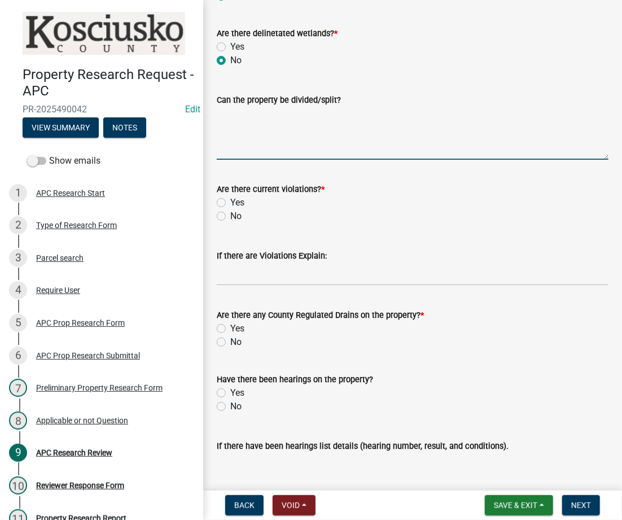
click at [299, 126] on textarea "Can the property be divided/split?" at bounding box center [413, 133] width 392 height 53
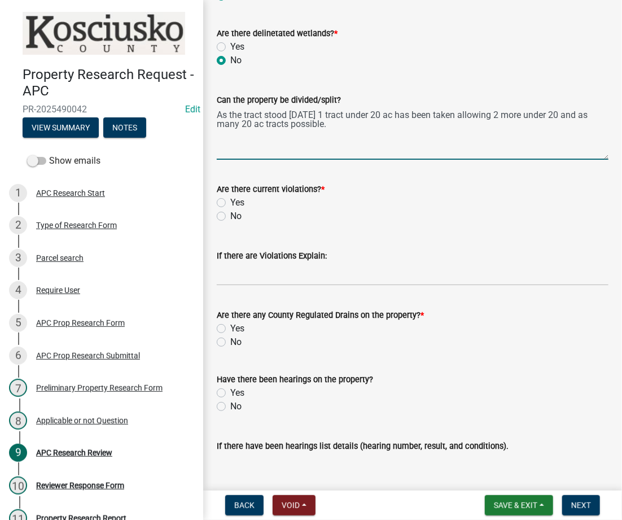
type textarea "As the tract stood [DATE] 1 tract under 20 ac has been taken allowing 2 more un…"
click at [230, 213] on label "No" at bounding box center [235, 216] width 11 height 14
click at [230, 213] on input "No" at bounding box center [233, 212] width 7 height 7
radio input "true"
click at [230, 339] on label "No" at bounding box center [235, 342] width 11 height 14
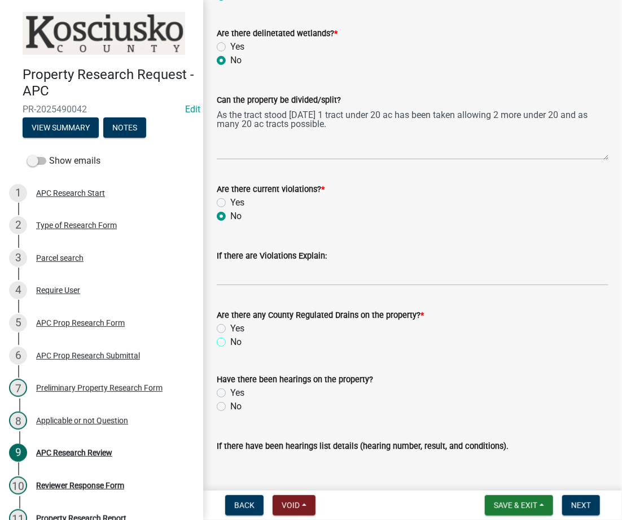
click at [230, 339] on input "No" at bounding box center [233, 338] width 7 height 7
radio input "true"
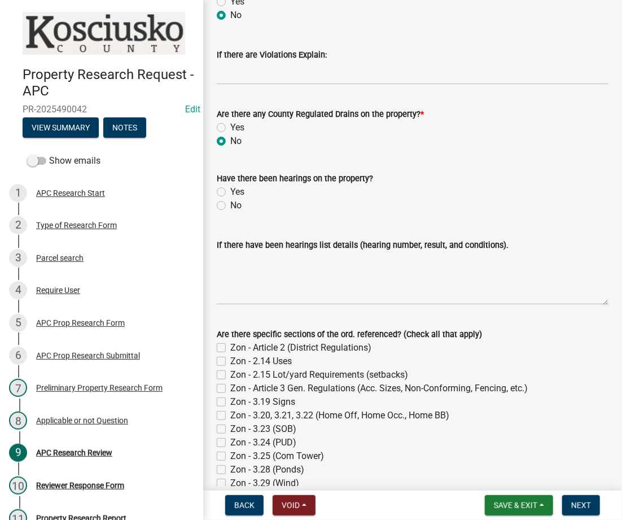
click at [230, 204] on label "No" at bounding box center [235, 206] width 11 height 14
click at [230, 204] on input "No" at bounding box center [233, 202] width 7 height 7
radio input "true"
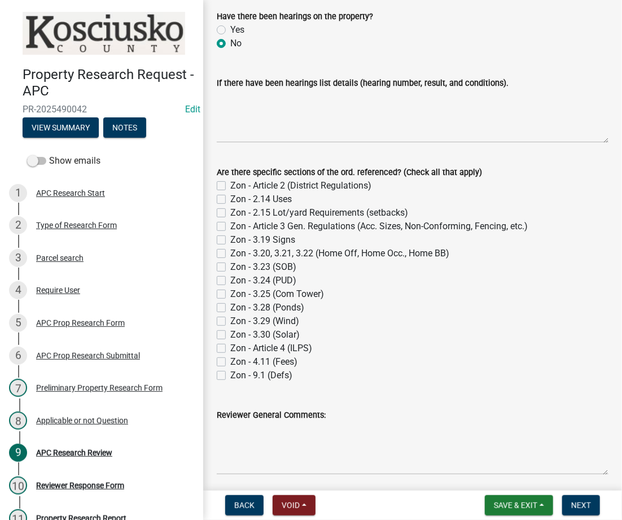
scroll to position [804, 0]
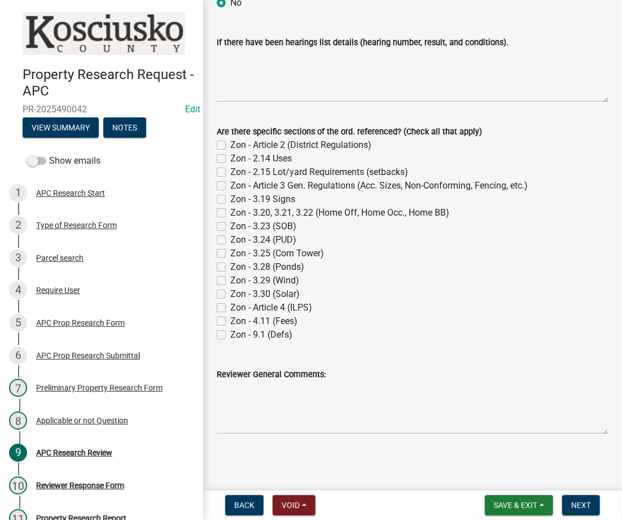
click at [588, 492] on nav "Back Void Withdraw Lock Expire Void Save & Exit Save Save & Exit Next" at bounding box center [412, 504] width 419 height 29
click at [579, 503] on span "Next" at bounding box center [581, 505] width 20 height 9
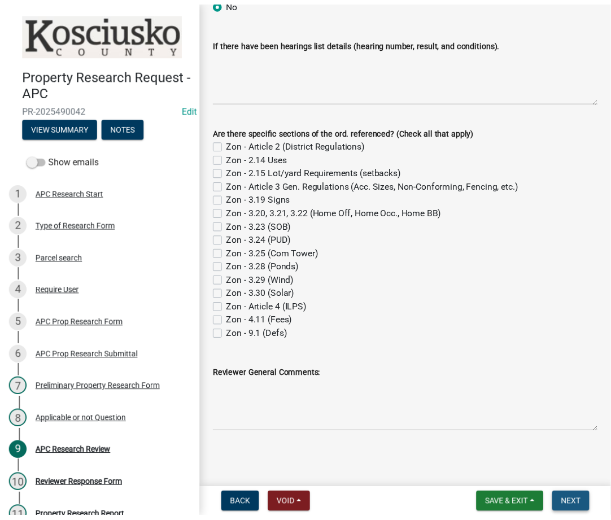
scroll to position [0, 0]
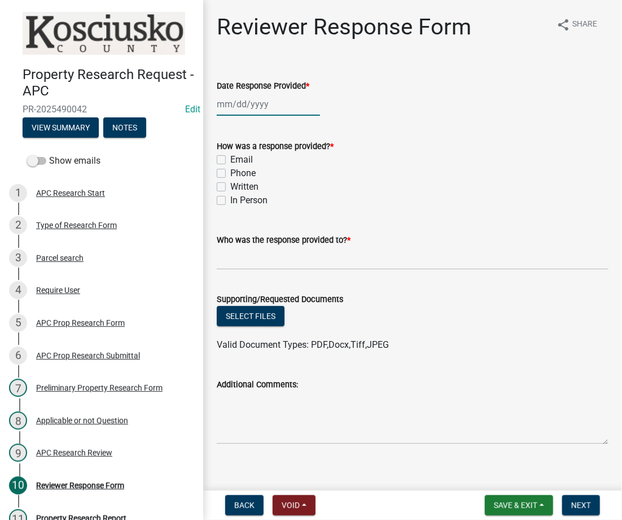
click at [229, 106] on div at bounding box center [268, 104] width 103 height 23
select select "10"
select select "2025"
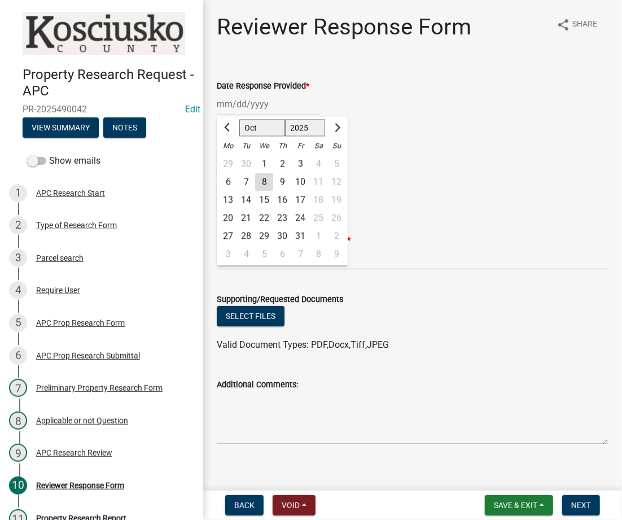
click at [264, 181] on div "8" at bounding box center [264, 182] width 18 height 18
type input "[DATE]"
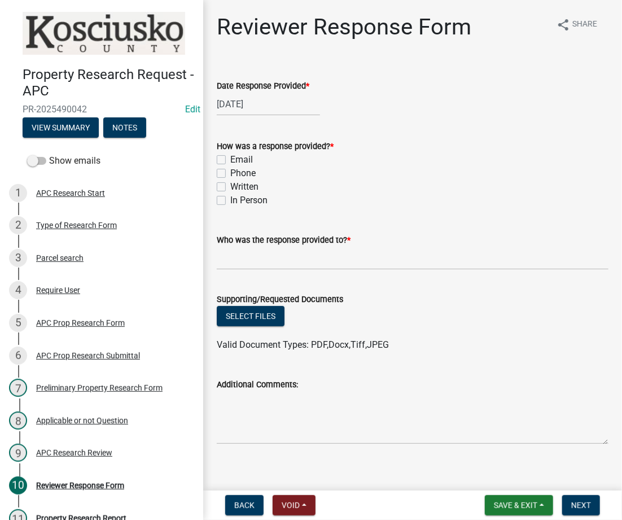
click at [230, 163] on label "Email" at bounding box center [241, 160] width 23 height 14
click at [230, 160] on input "Email" at bounding box center [233, 156] width 7 height 7
checkbox input "true"
checkbox input "false"
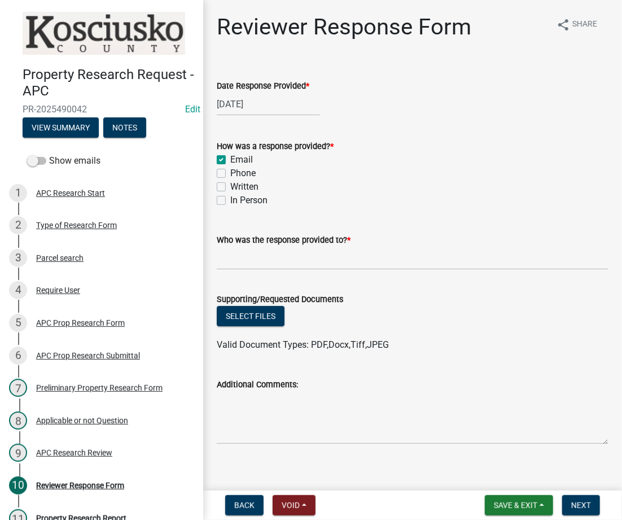
checkbox input "false"
click at [247, 268] on input "Who was the response provided to? *" at bounding box center [413, 258] width 392 height 23
type input "[PERSON_NAME]"
click at [259, 314] on button "Select files" at bounding box center [251, 316] width 68 height 20
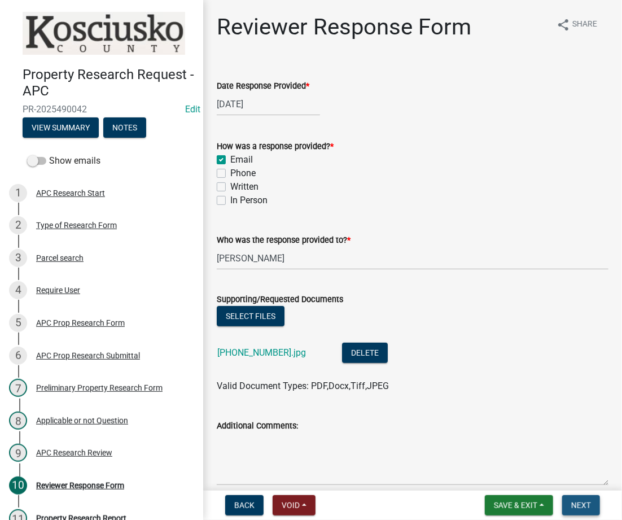
click at [578, 501] on span "Next" at bounding box center [581, 505] width 20 height 9
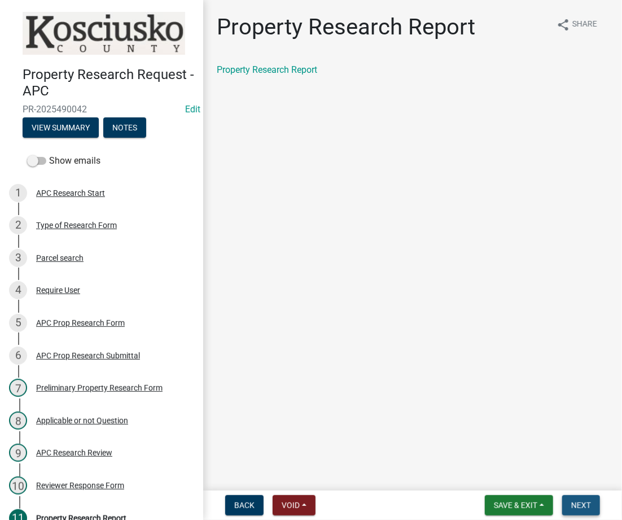
click at [590, 499] on button "Next" at bounding box center [581, 505] width 38 height 20
